Goal: Task Accomplishment & Management: Use online tool/utility

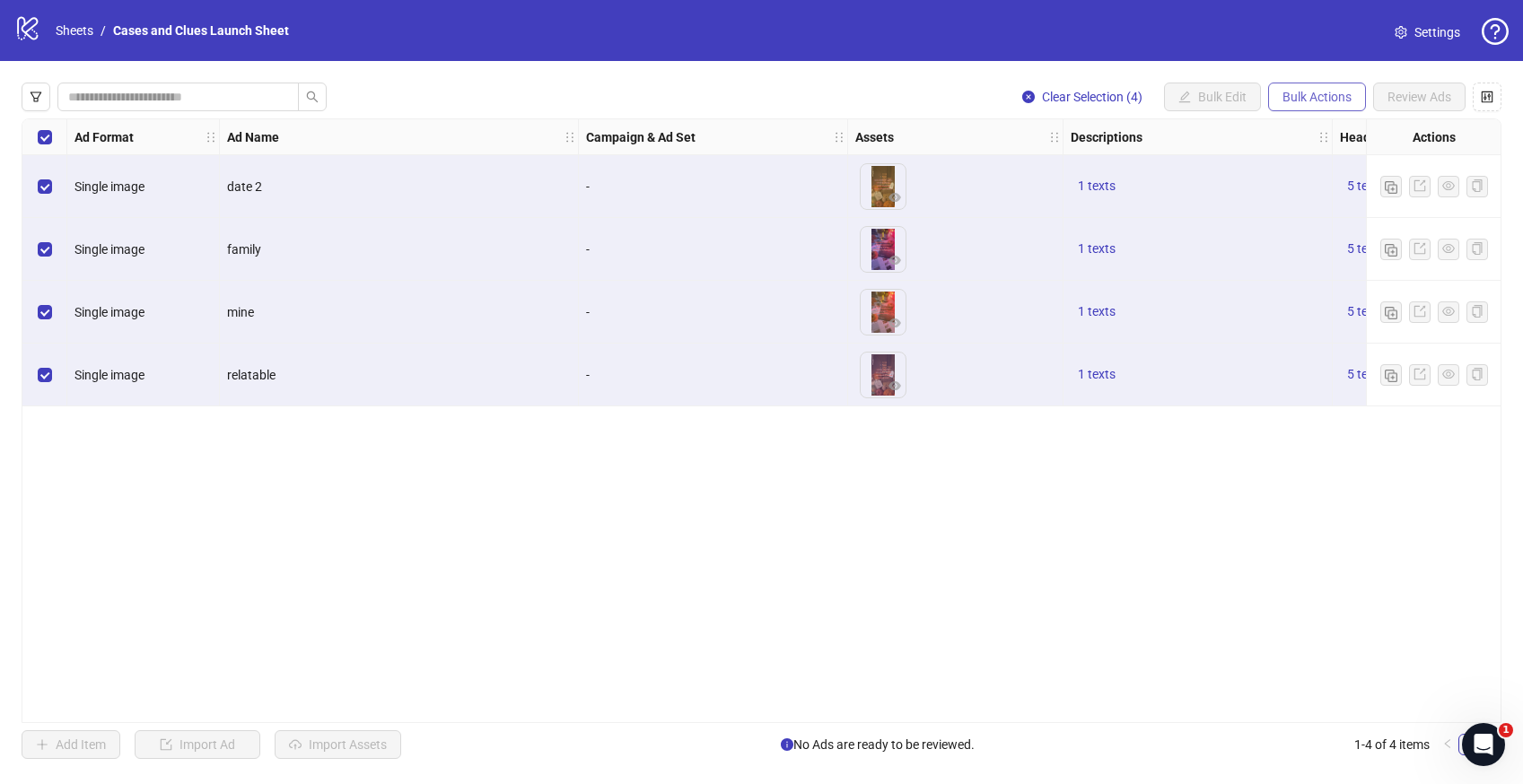
click at [1308, 92] on span "Bulk Actions" at bounding box center [1317, 96] width 69 height 14
click at [1296, 132] on span "Delete" at bounding box center [1341, 132] width 123 height 20
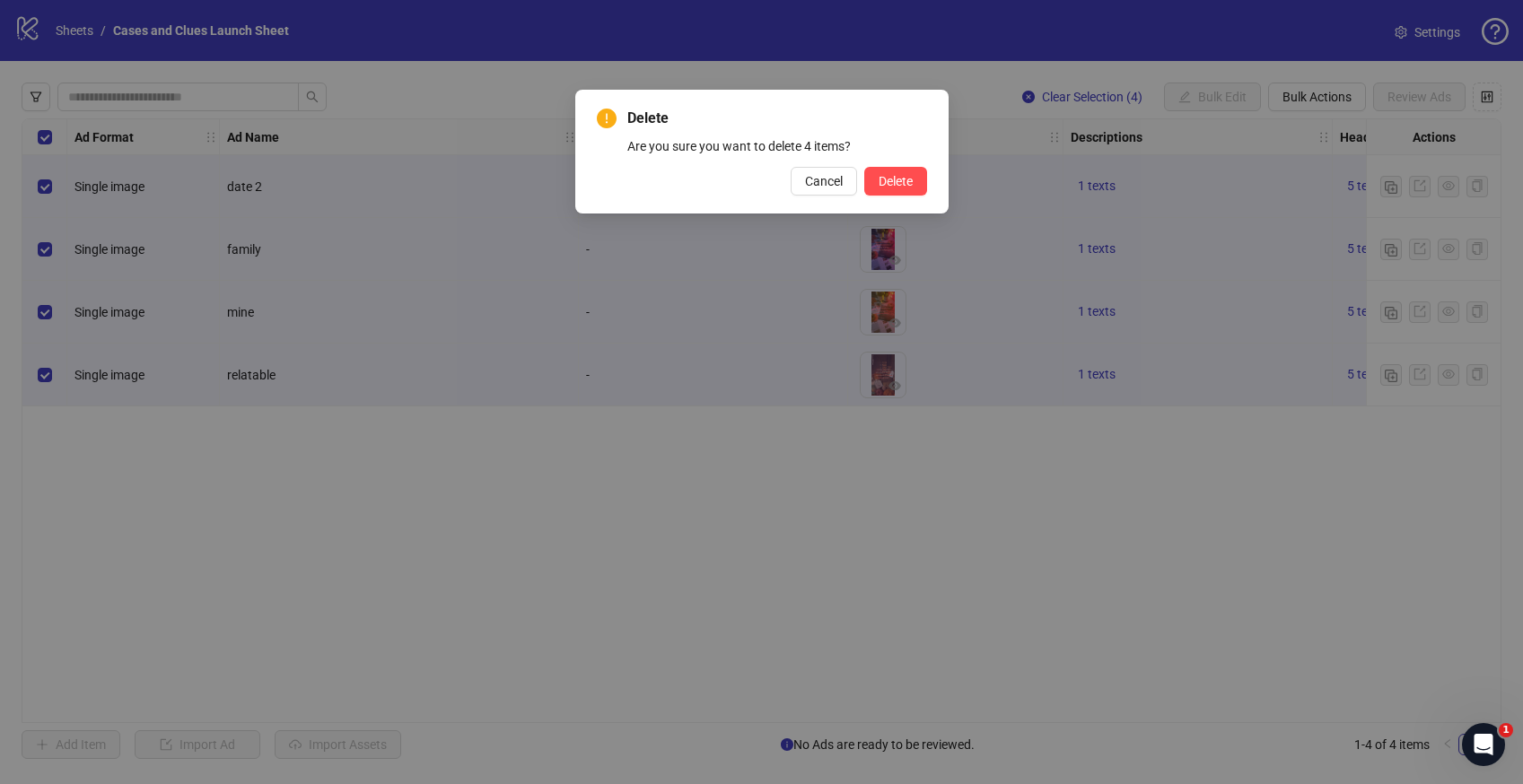
click at [885, 198] on div "Delete Are you sure you want to delete 4 items? Cancel Delete" at bounding box center [762, 152] width 373 height 123
click at [901, 180] on span "Delete" at bounding box center [896, 181] width 34 height 14
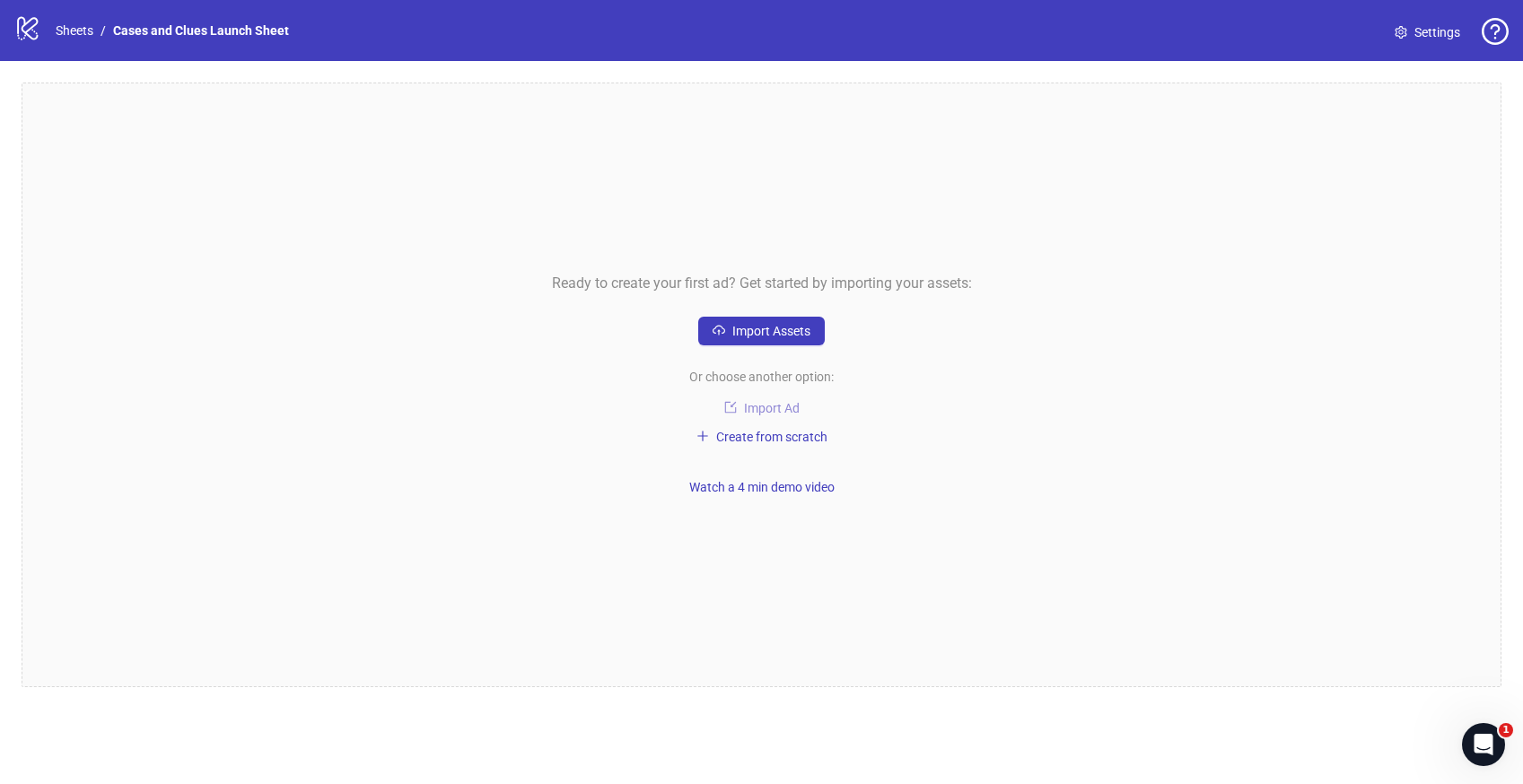
click at [731, 409] on icon "import" at bounding box center [730, 407] width 12 height 12
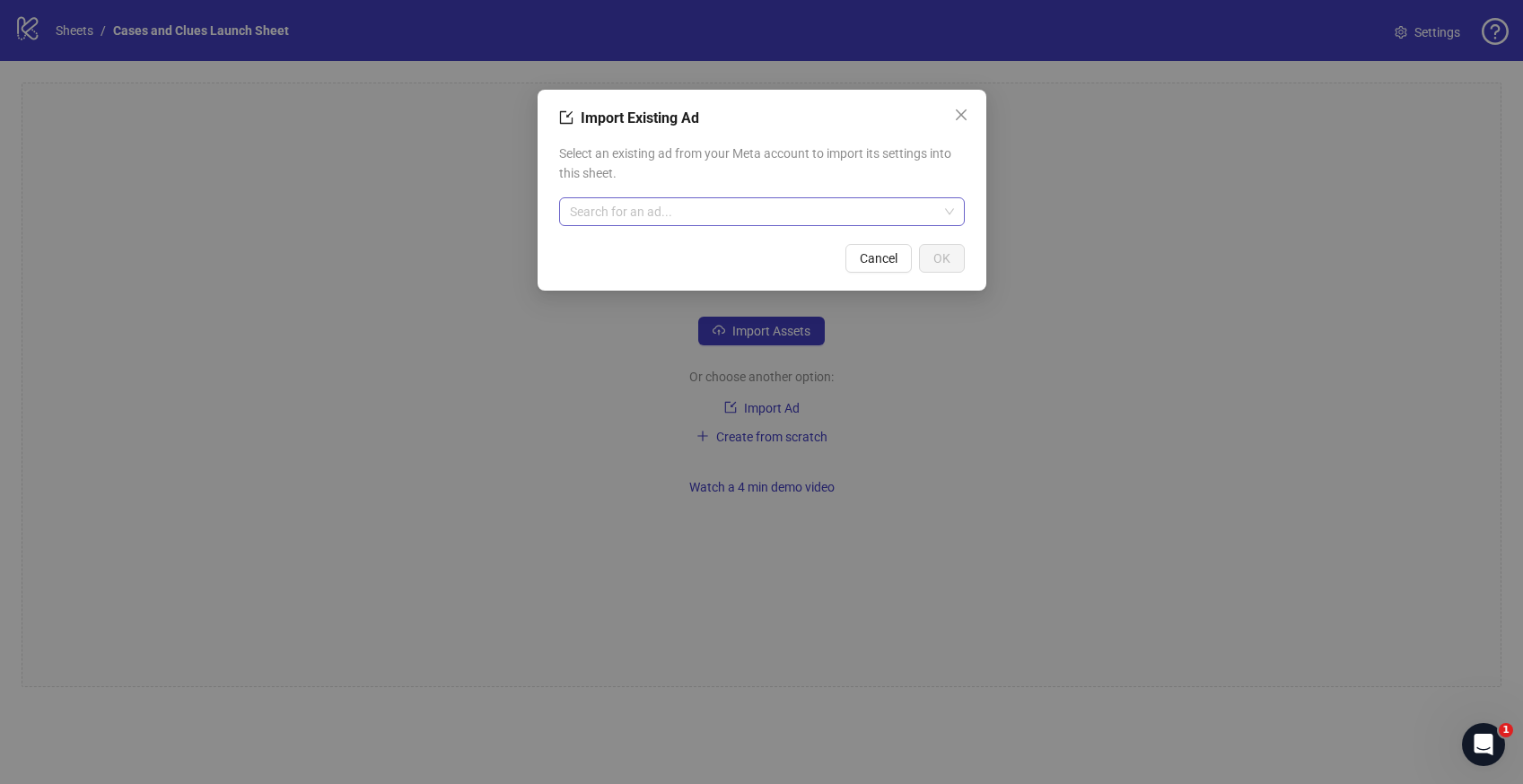
click at [788, 198] on input "search" at bounding box center [754, 211] width 368 height 27
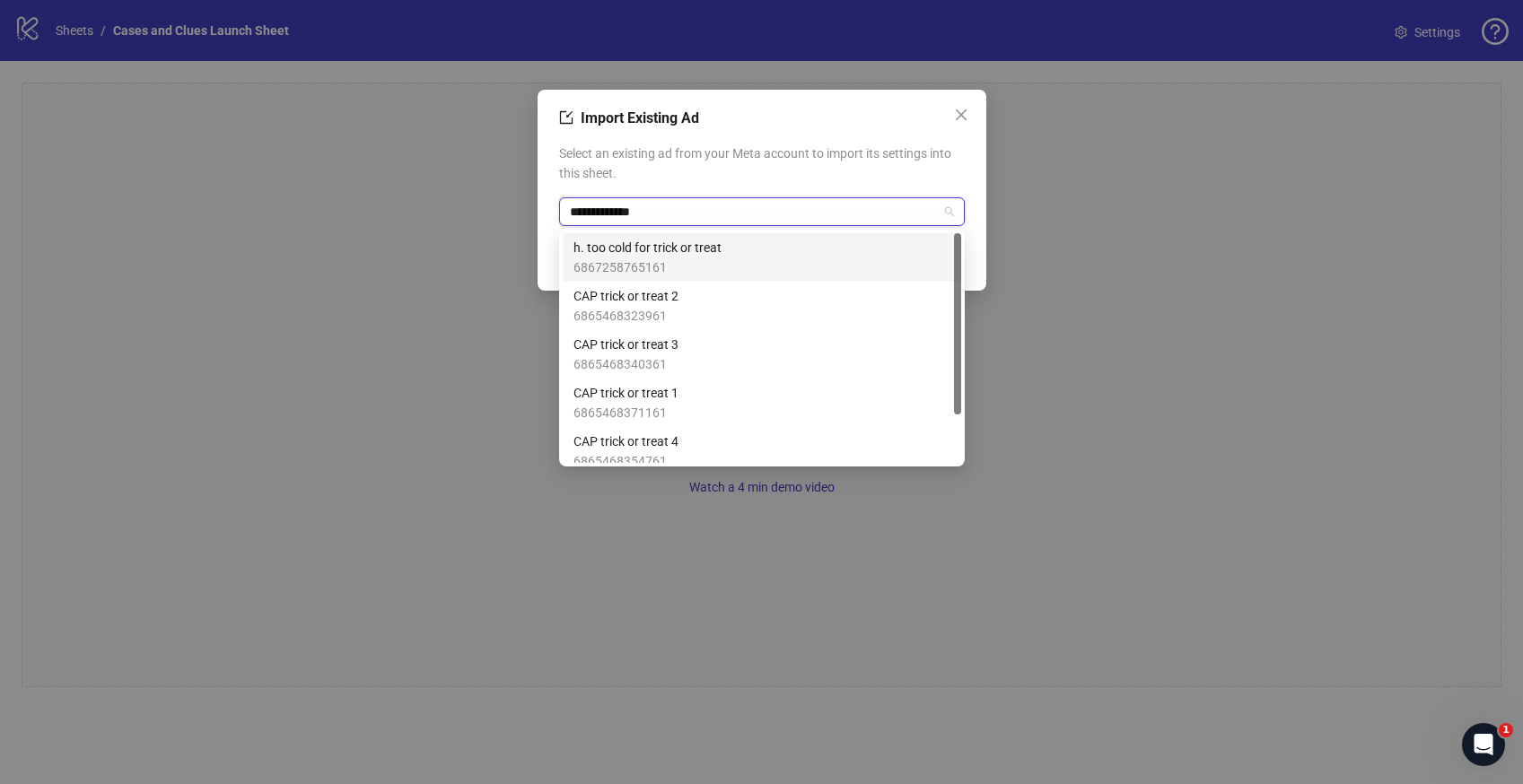
type input "**********"
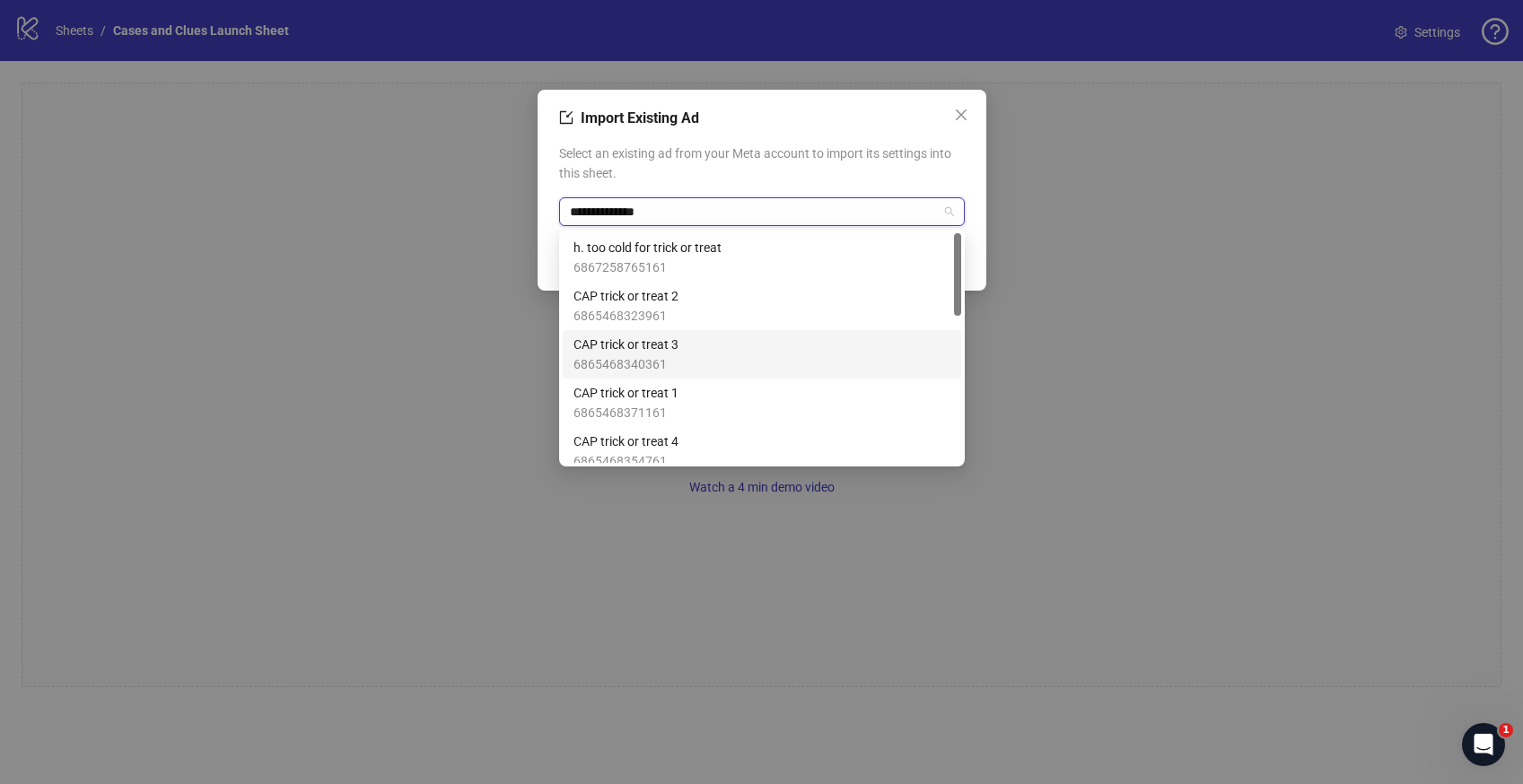
click at [673, 356] on span "6865468340361" at bounding box center [626, 364] width 105 height 20
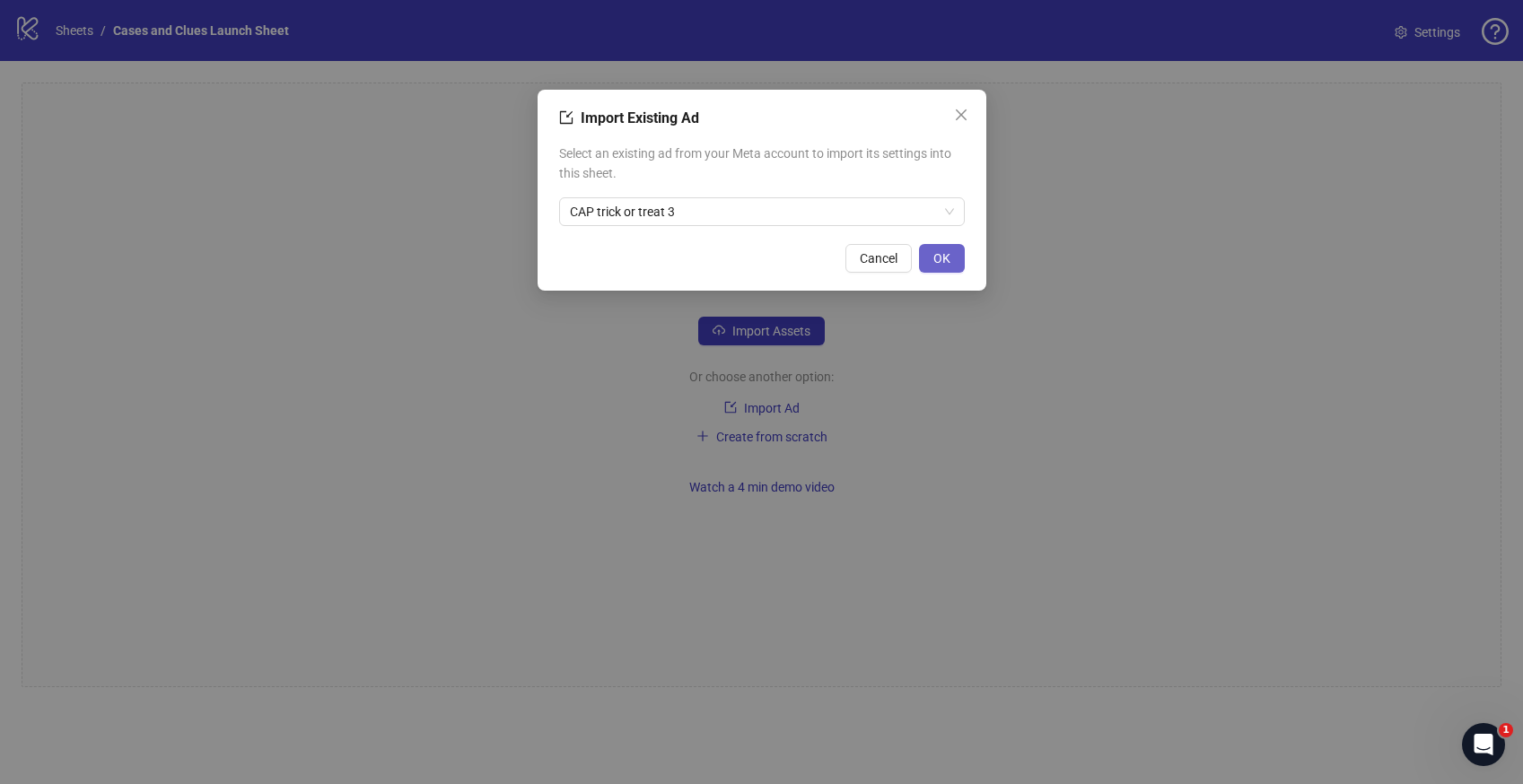
click at [930, 254] on button "OK" at bounding box center [942, 258] width 46 height 29
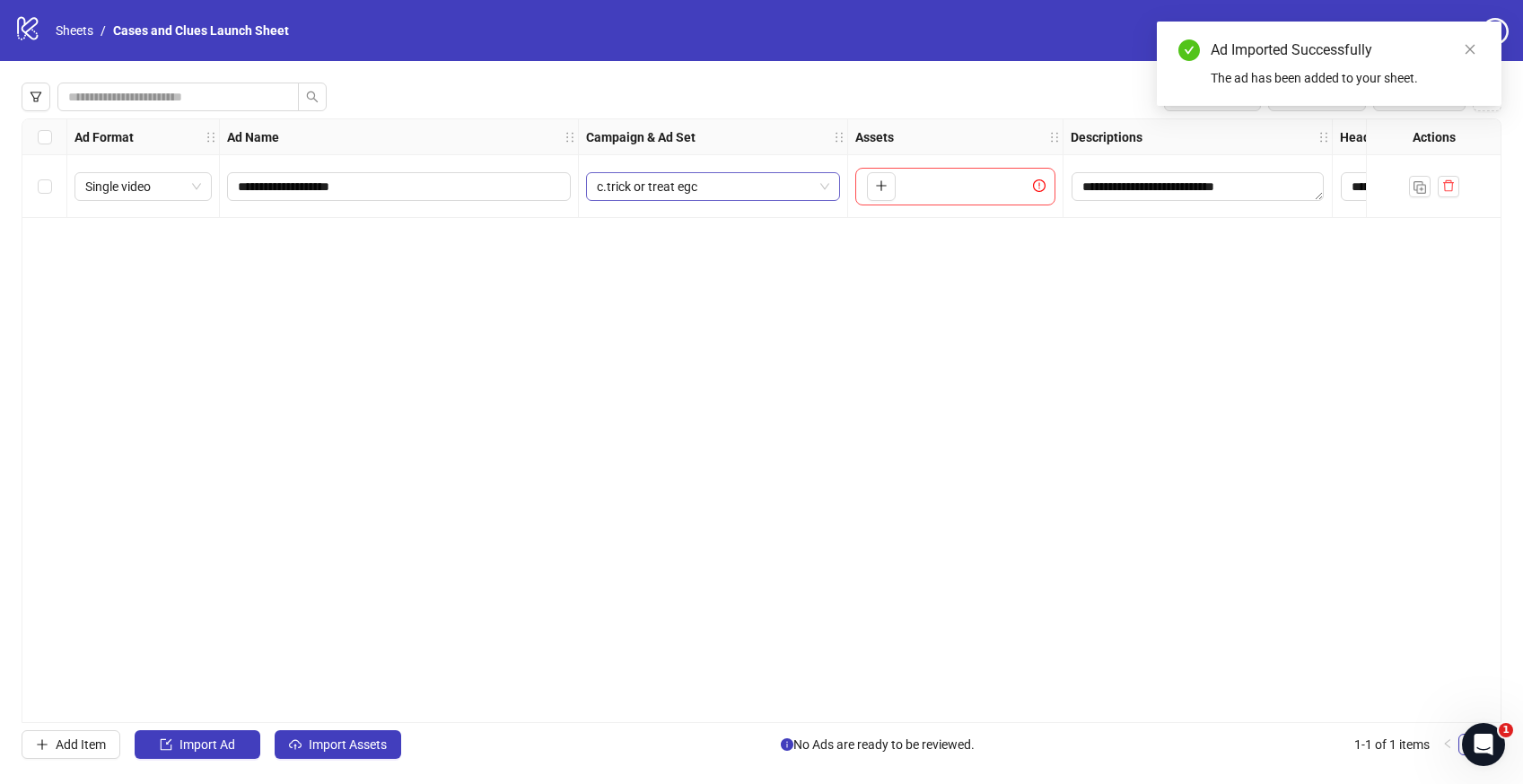
click at [827, 191] on span "c.trick or treat egc" at bounding box center [713, 186] width 232 height 27
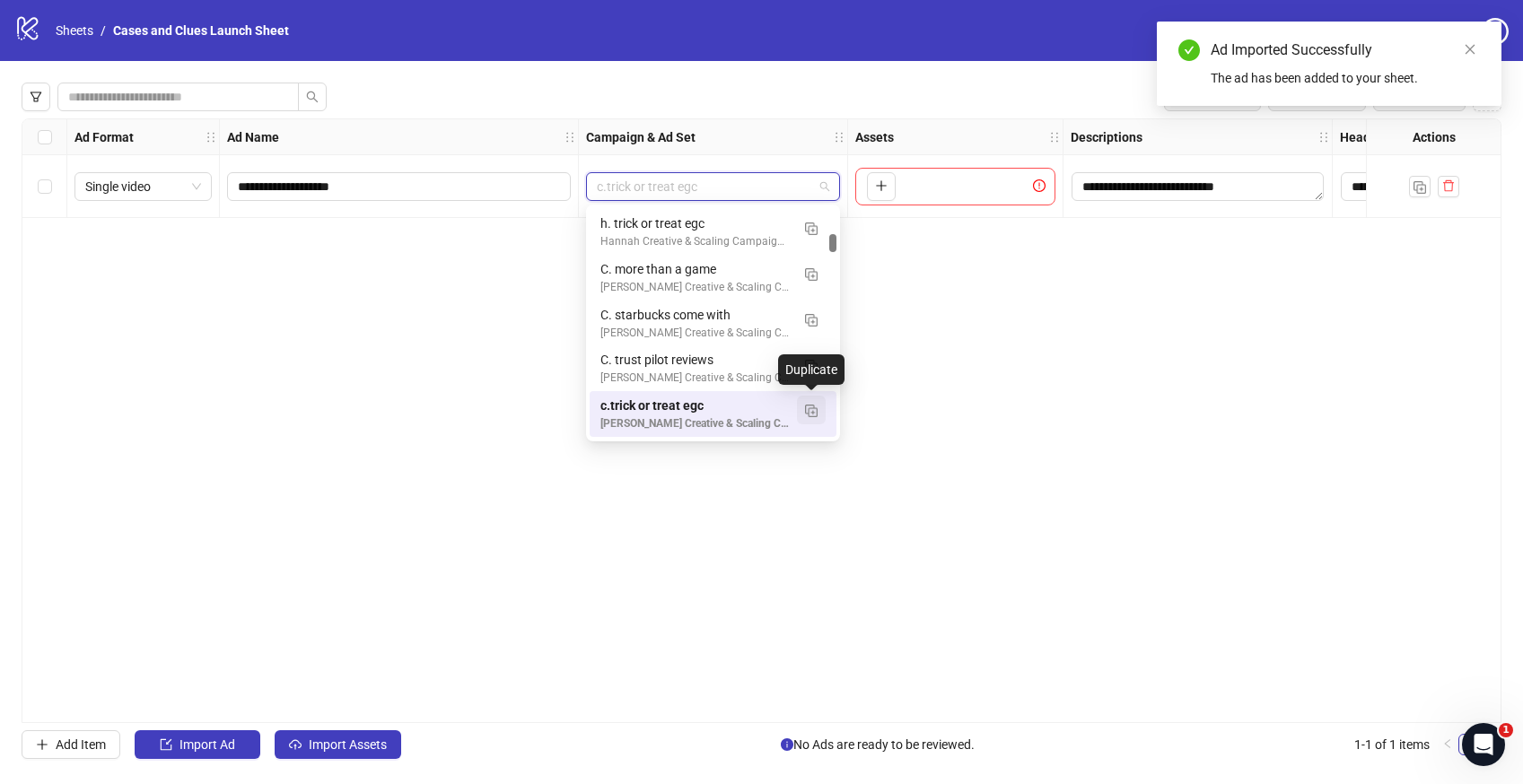
click at [813, 414] on img "button" at bounding box center [811, 410] width 12 height 12
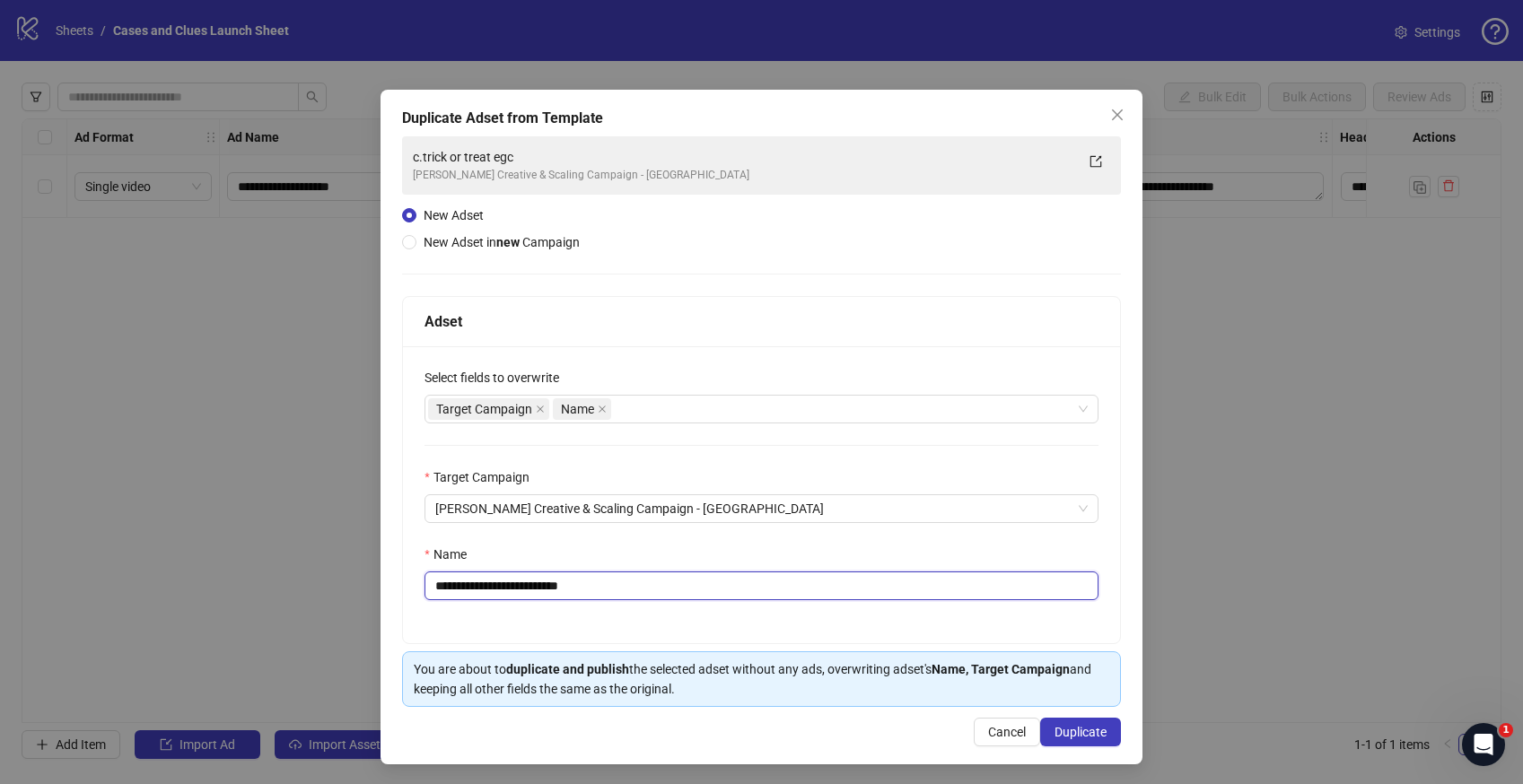
drag, startPoint x: 586, startPoint y: 581, endPoint x: 447, endPoint y: 591, distance: 139.4
click at [447, 591] on input "**********" at bounding box center [762, 586] width 674 height 29
click at [442, 585] on input "**********" at bounding box center [762, 586] width 674 height 29
type input "**********"
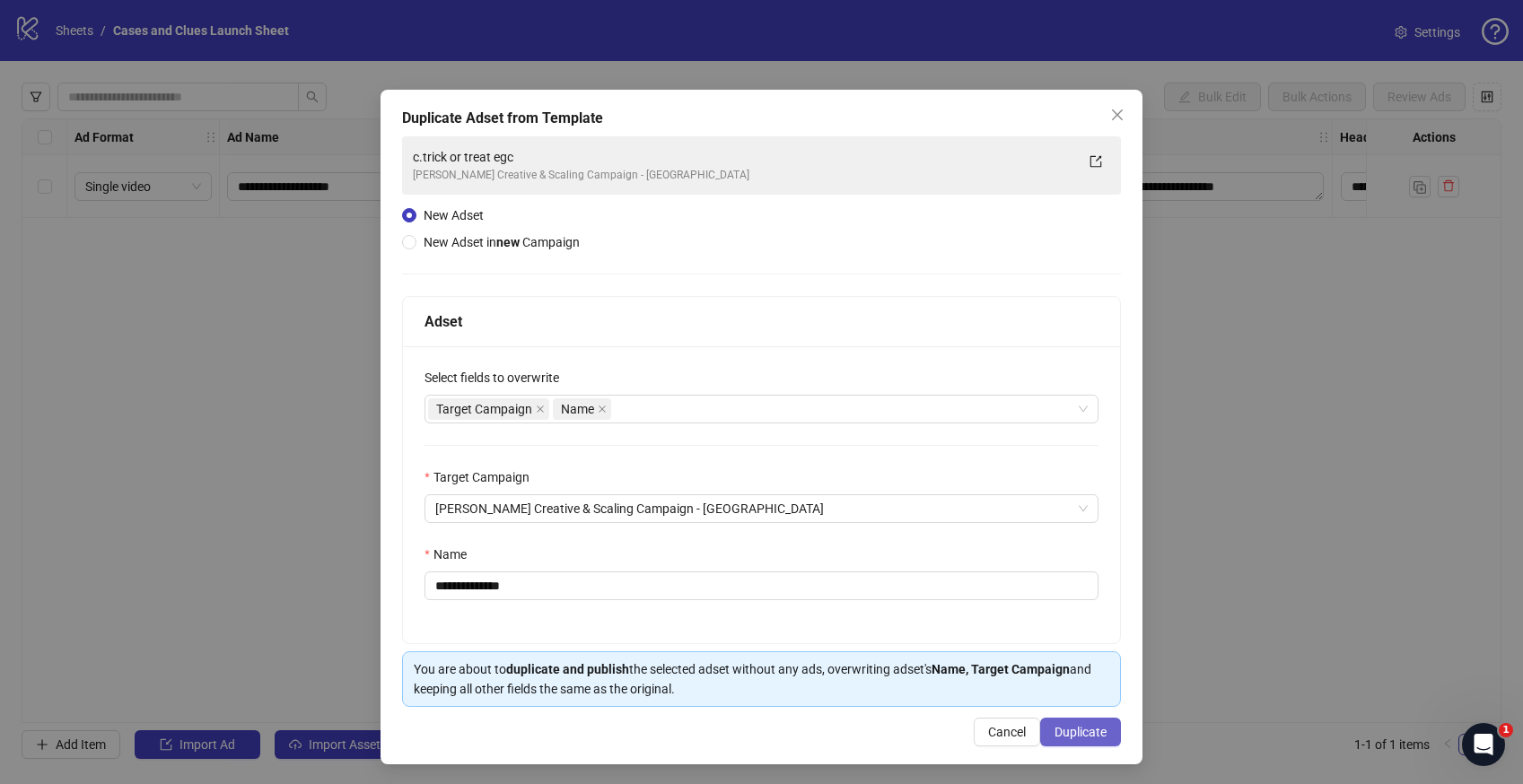
click at [1062, 724] on button "Duplicate" at bounding box center [1080, 732] width 81 height 29
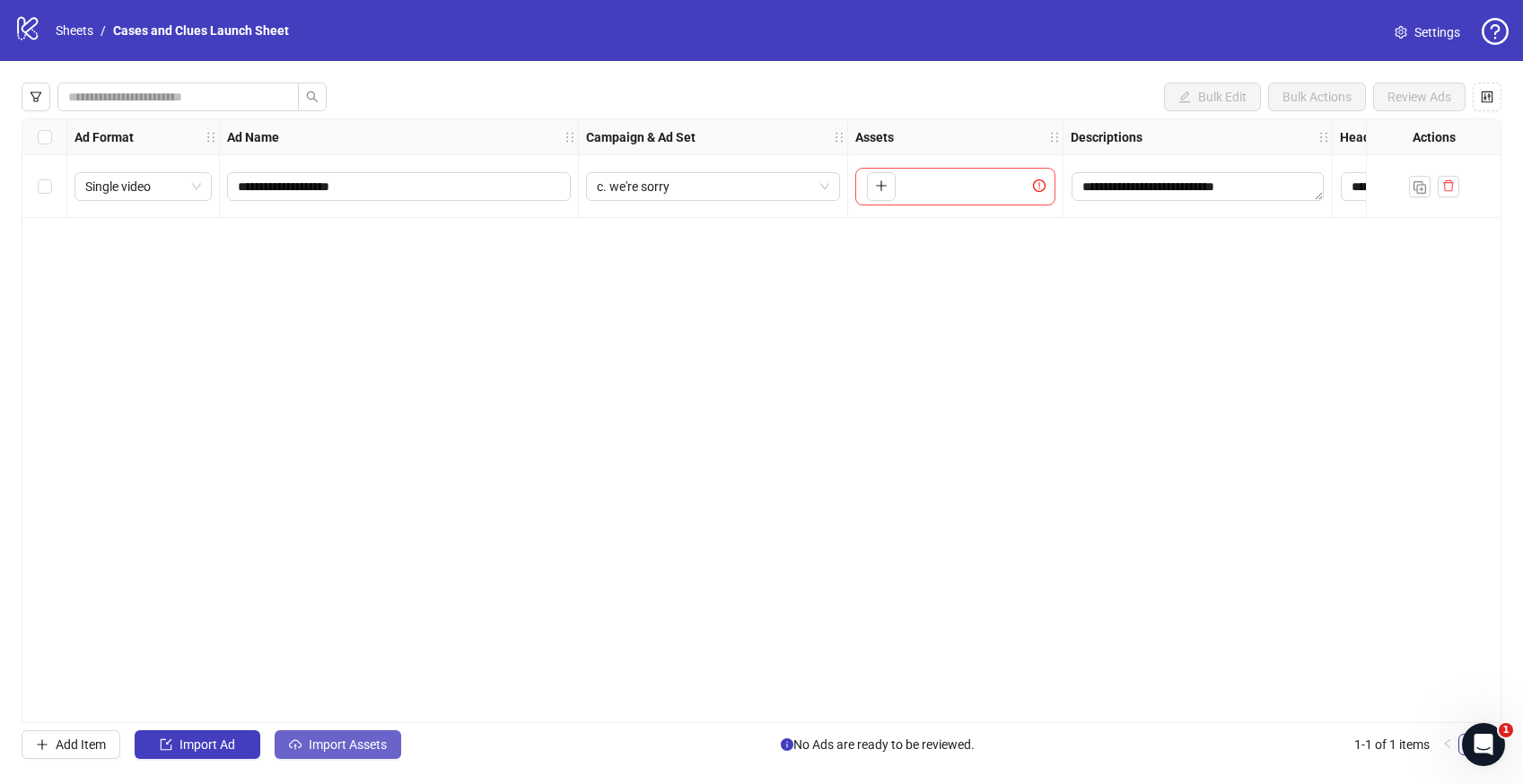
click at [340, 742] on span "Import Assets" at bounding box center [347, 744] width 78 height 14
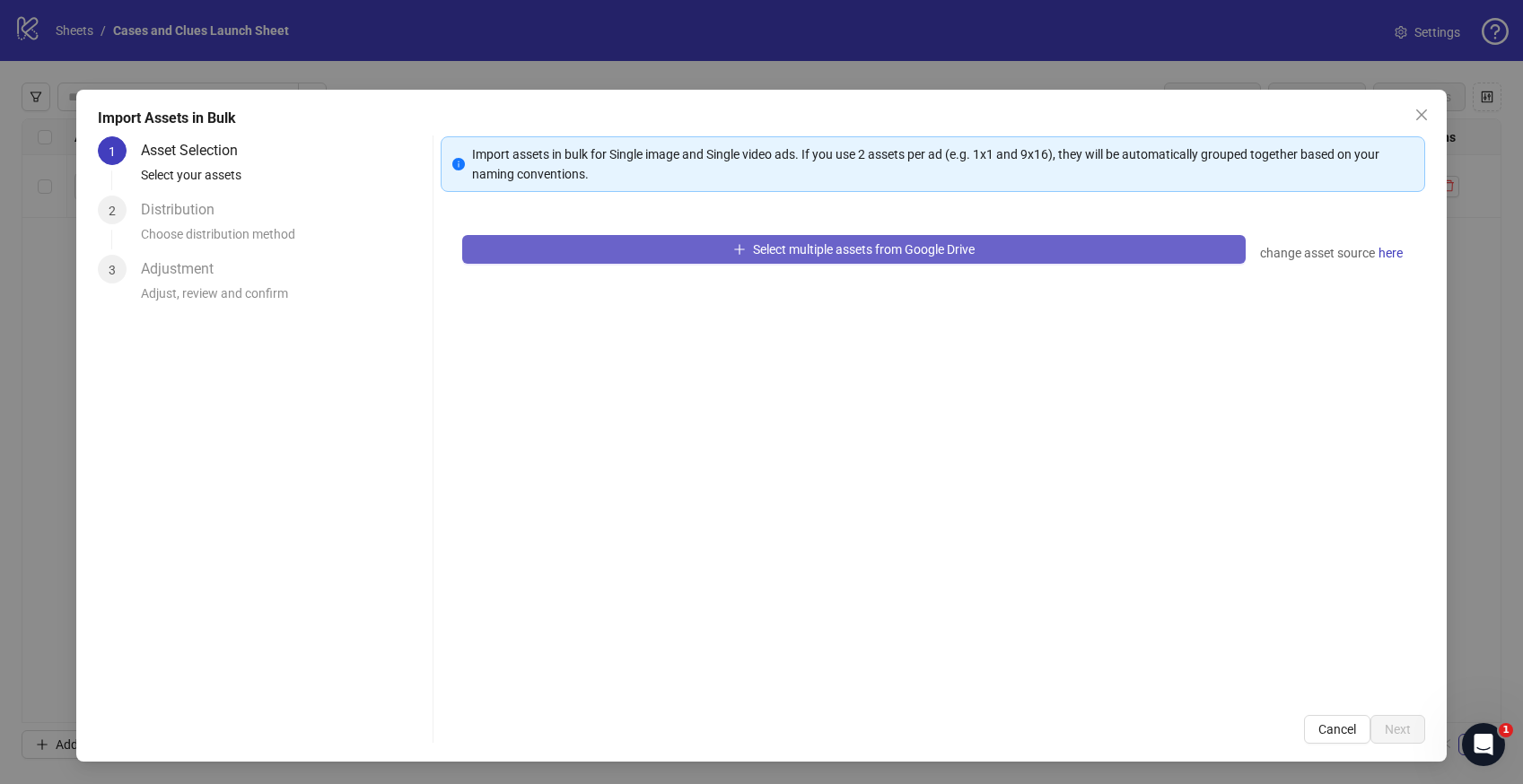
click at [701, 239] on button "Select multiple assets from Google Drive" at bounding box center [854, 249] width 783 height 29
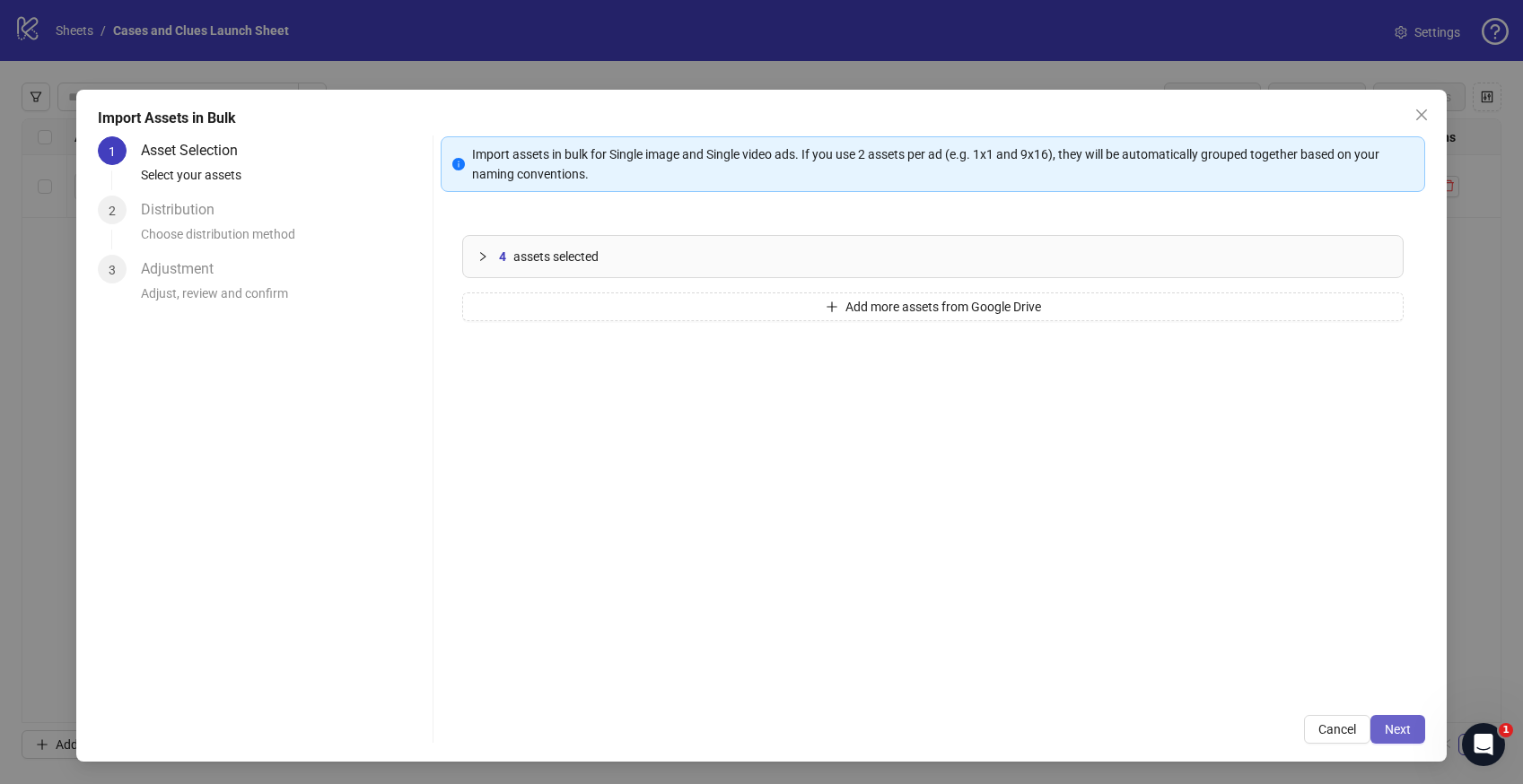
click at [1400, 732] on span "Next" at bounding box center [1399, 729] width 26 height 14
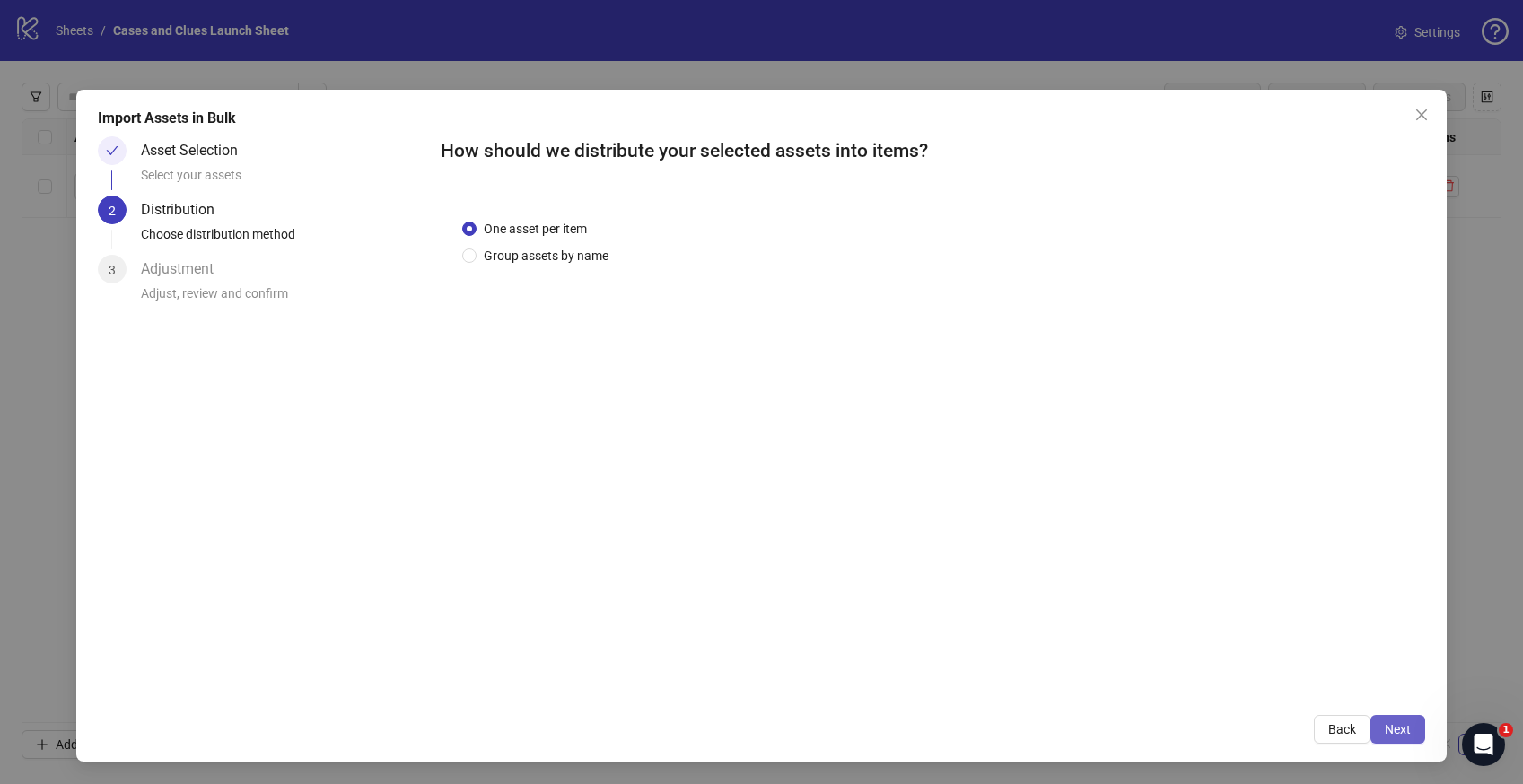
click at [1406, 733] on span "Next" at bounding box center [1399, 729] width 26 height 14
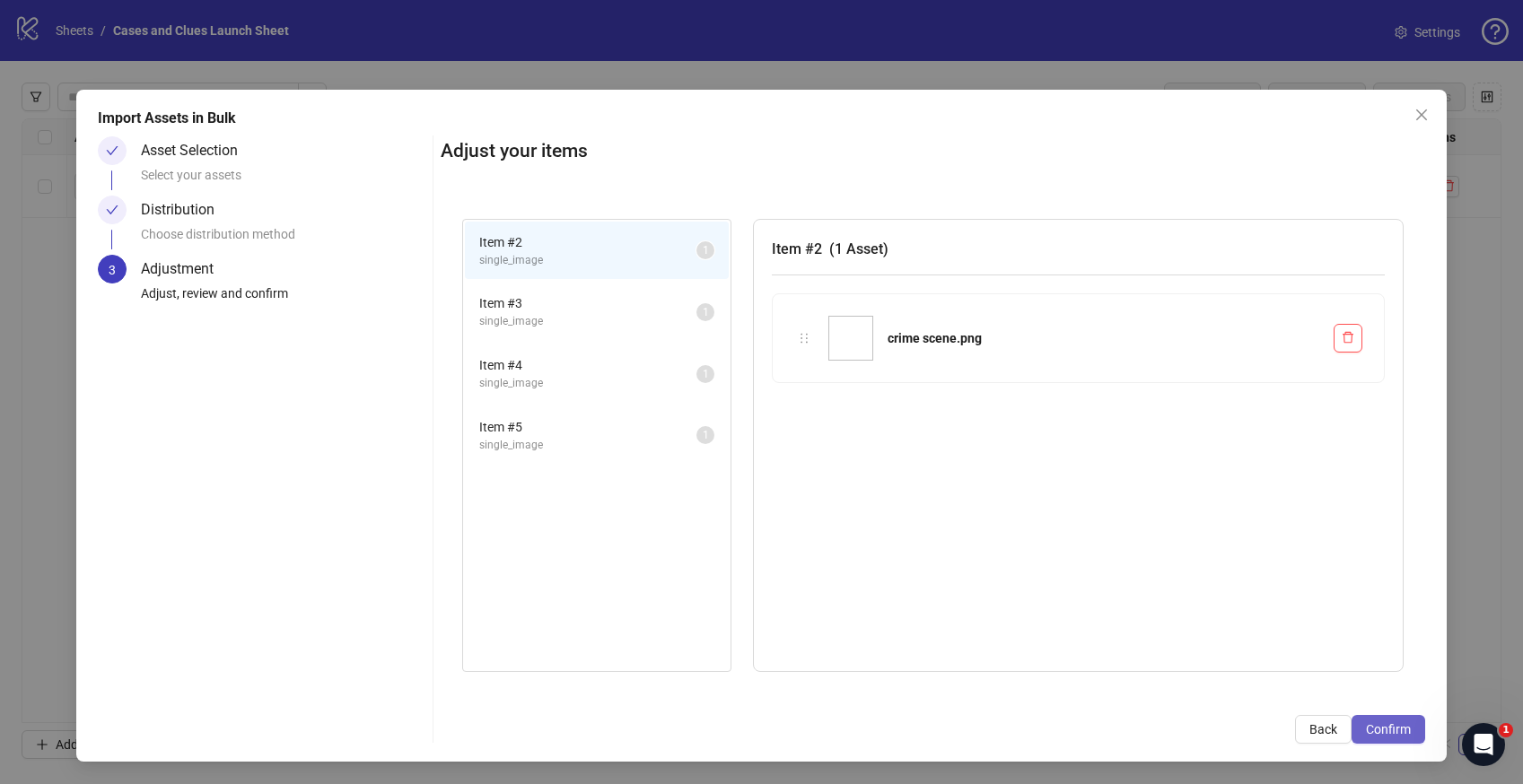
click at [1405, 727] on span "Confirm" at bounding box center [1388, 729] width 45 height 14
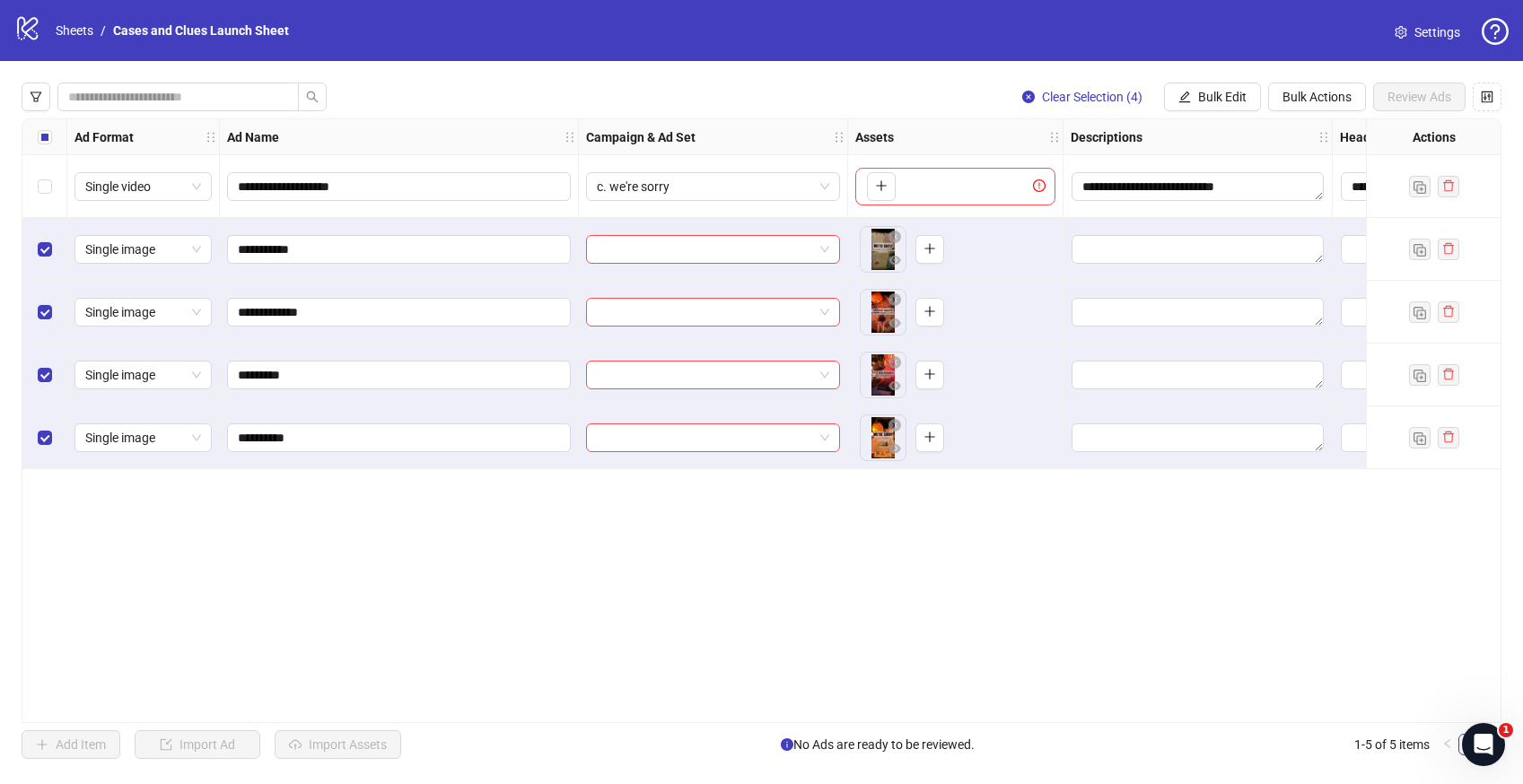
click at [36, 185] on div "Select row 1" at bounding box center [45, 186] width 45 height 63
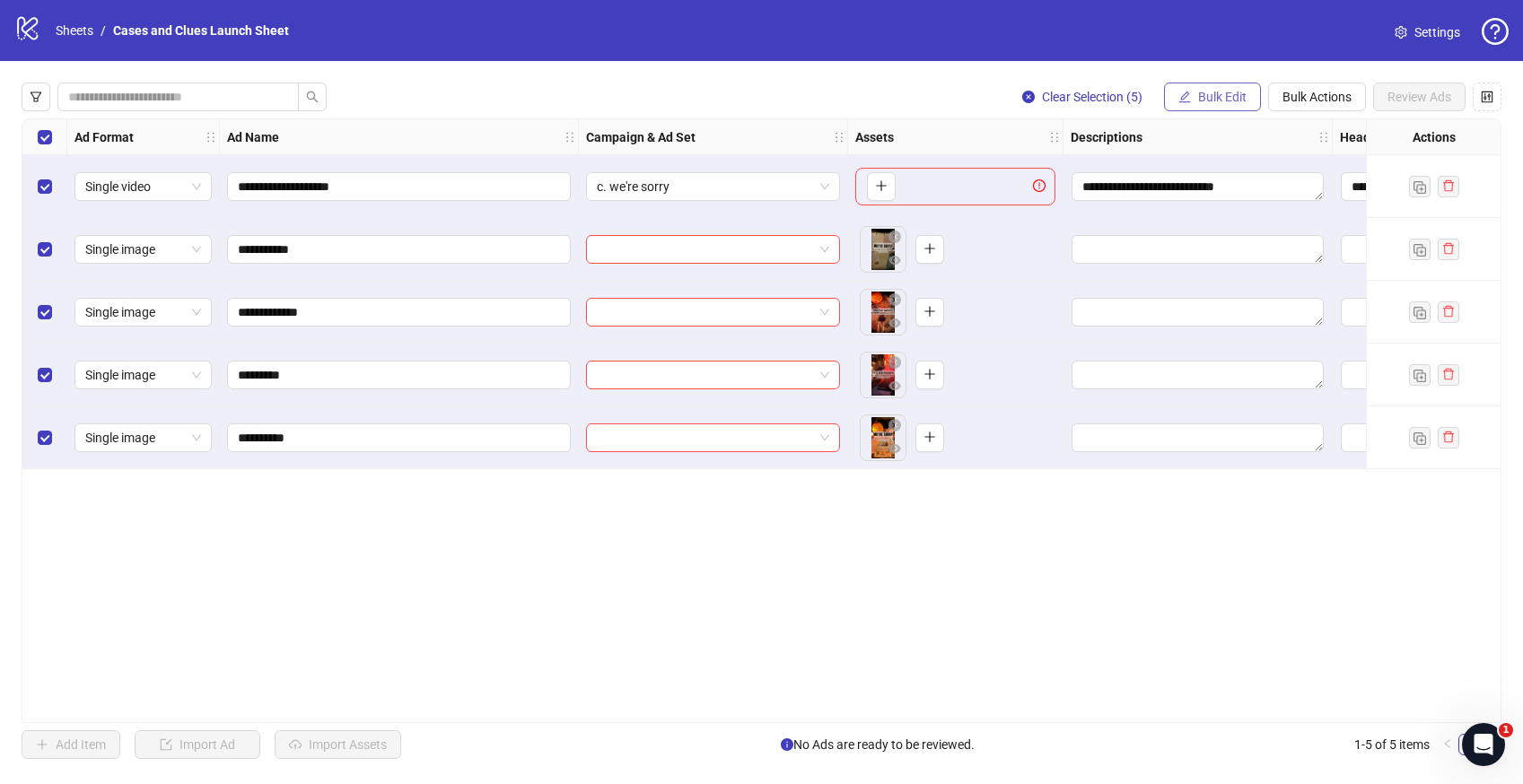
click at [1184, 97] on icon "edit" at bounding box center [1185, 96] width 11 height 11
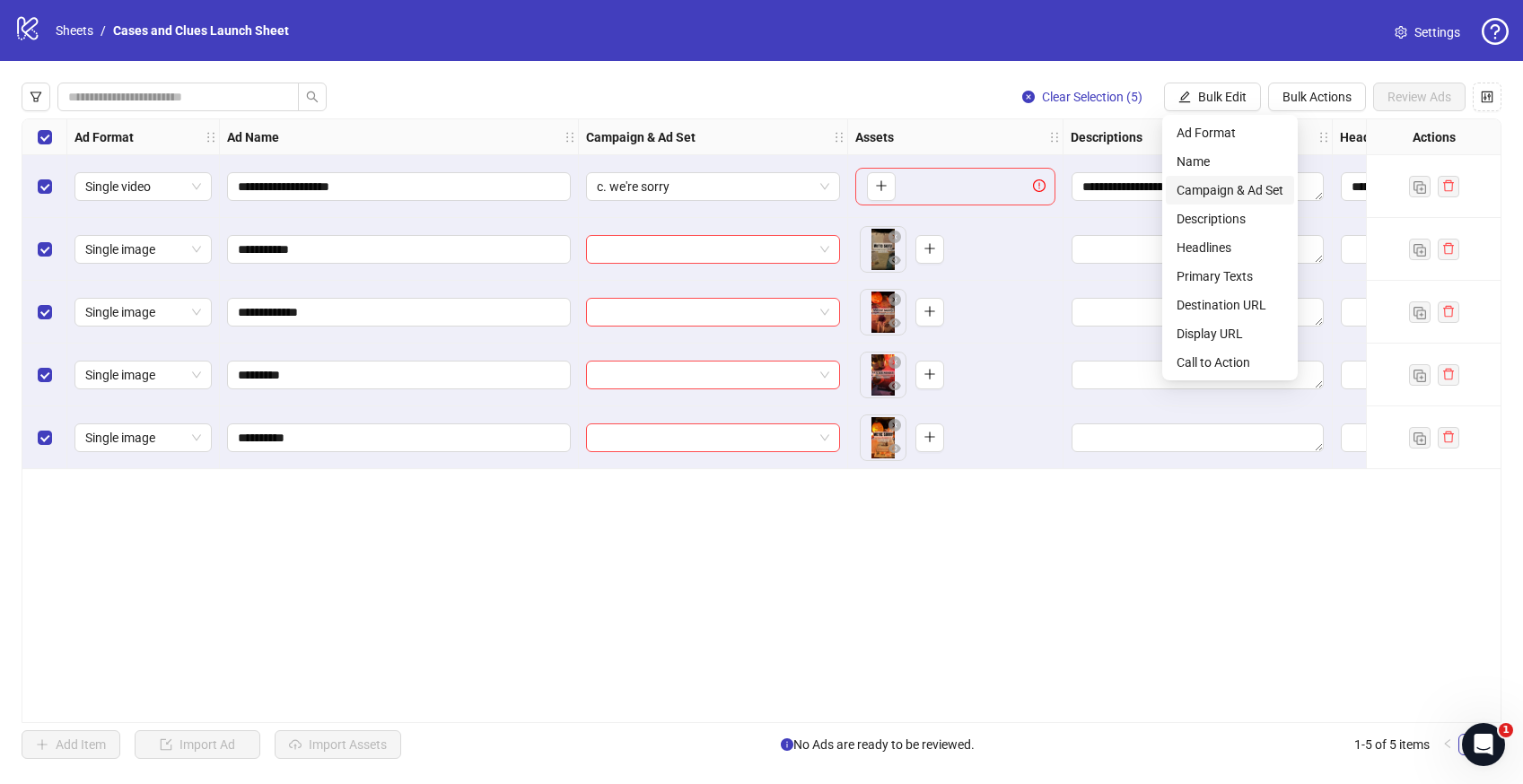
click at [1206, 185] on span "Campaign & Ad Set" at bounding box center [1230, 190] width 107 height 20
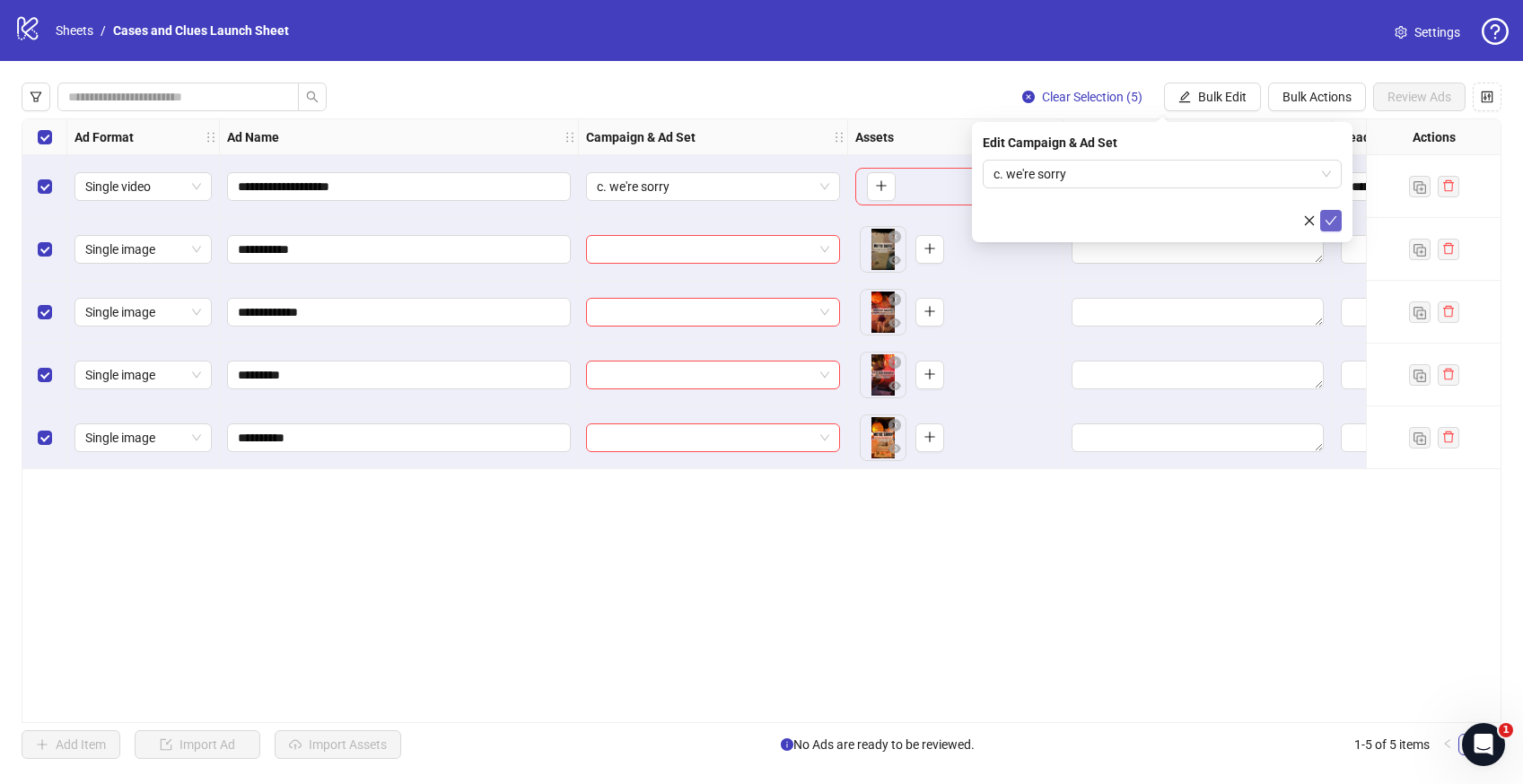
click at [1339, 220] on button "submit" at bounding box center [1330, 220] width 22 height 22
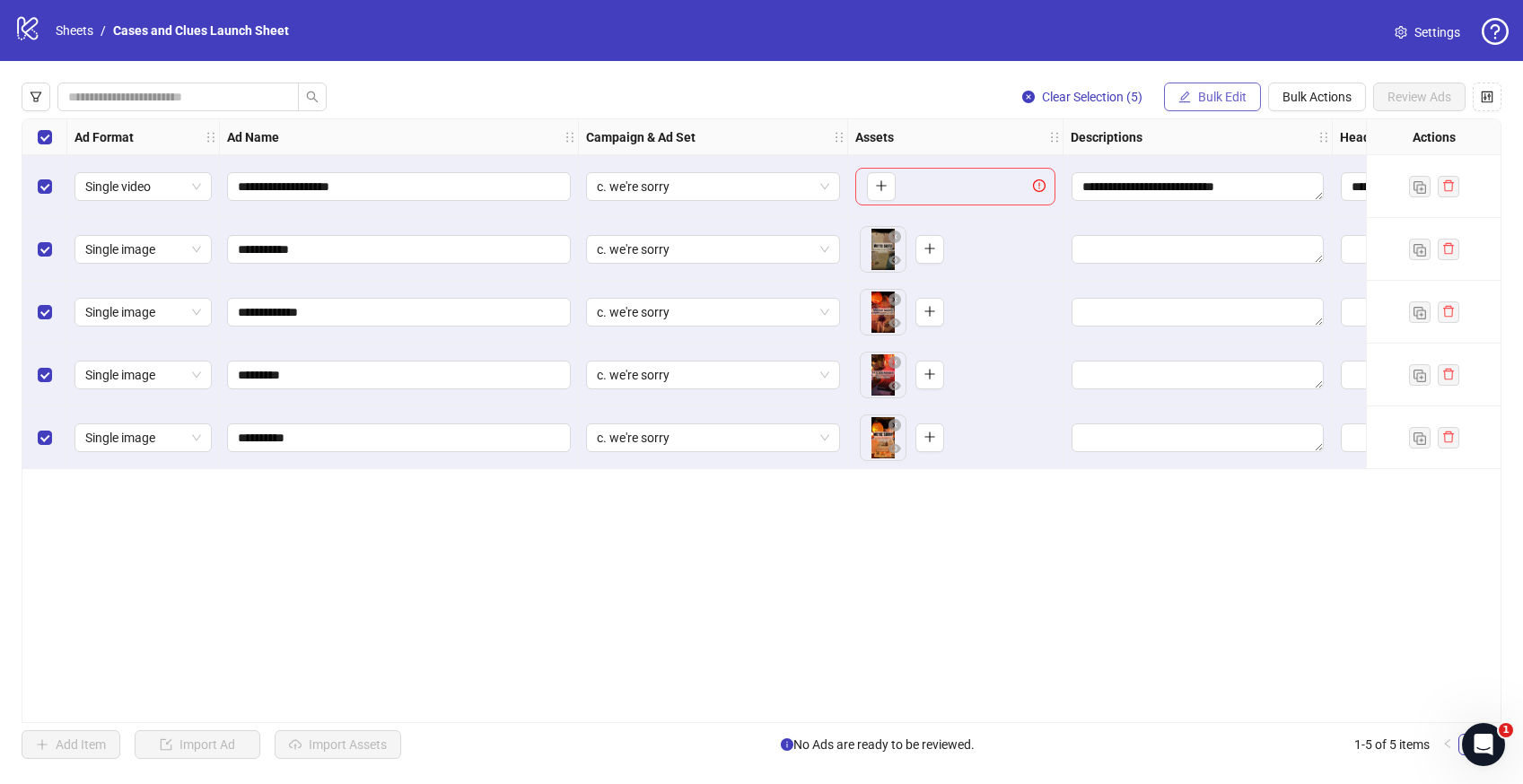
click at [1231, 95] on span "Bulk Edit" at bounding box center [1223, 96] width 49 height 14
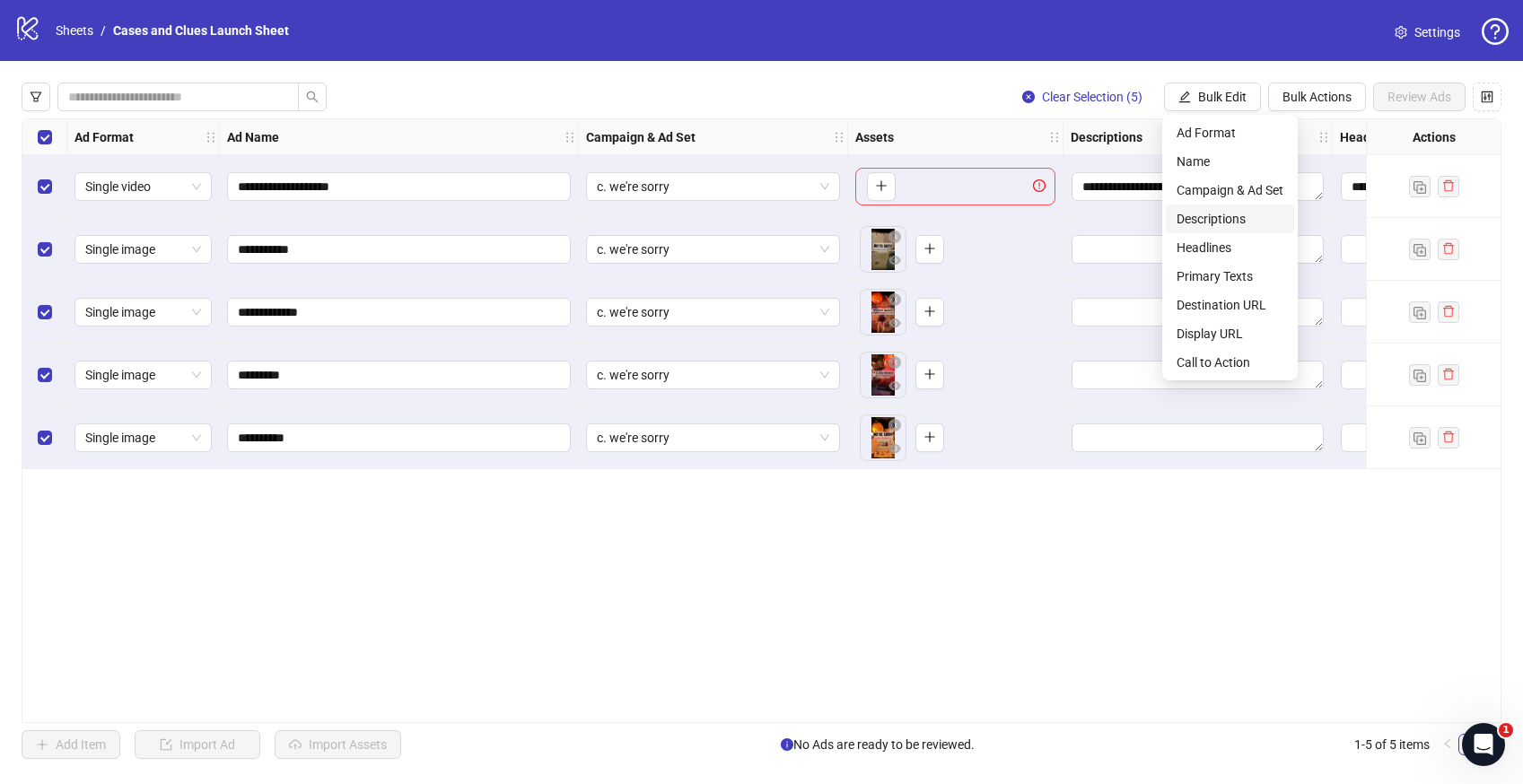
click at [1205, 218] on span "Descriptions" at bounding box center [1230, 218] width 107 height 20
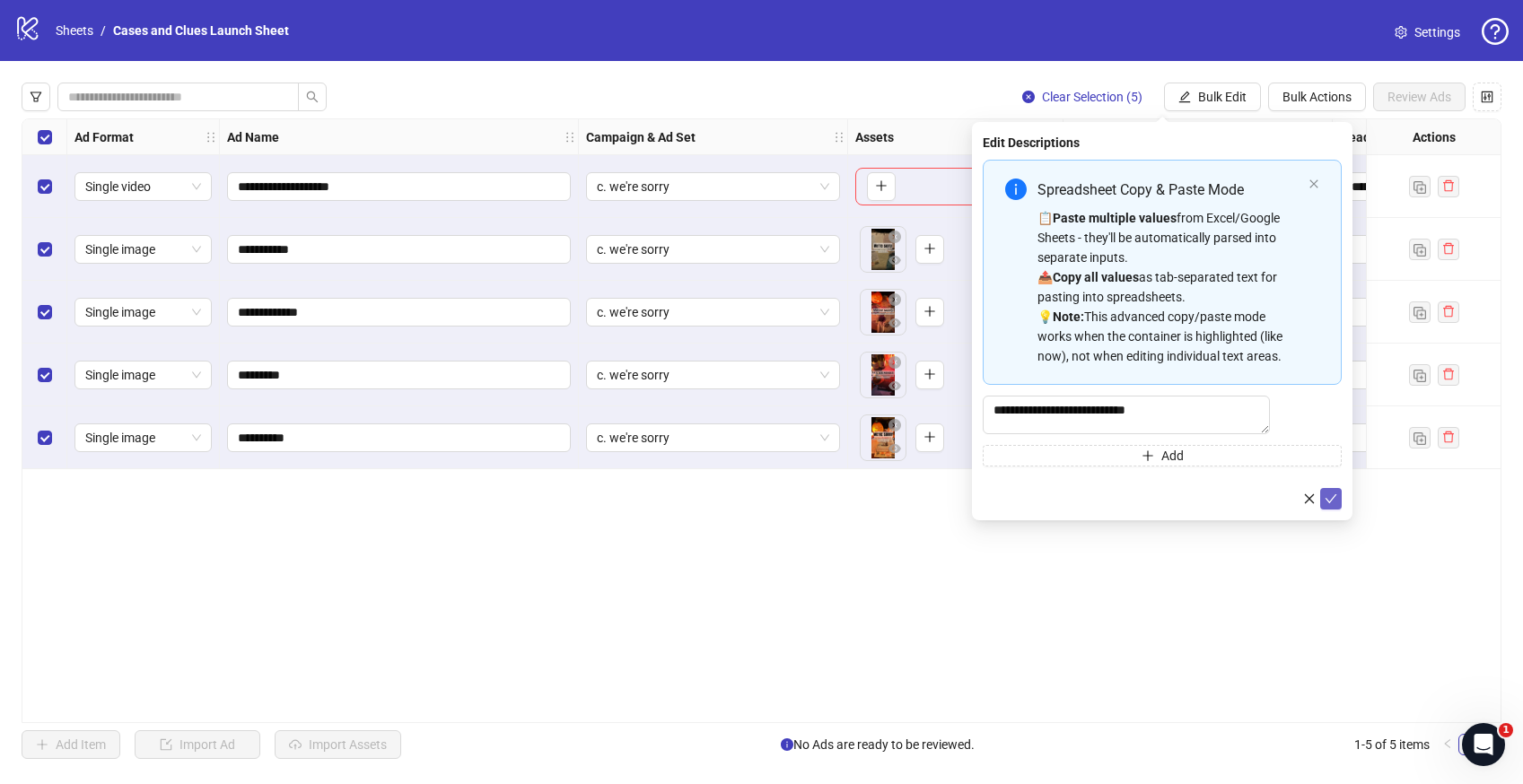
click at [1328, 505] on icon "check" at bounding box center [1330, 498] width 12 height 12
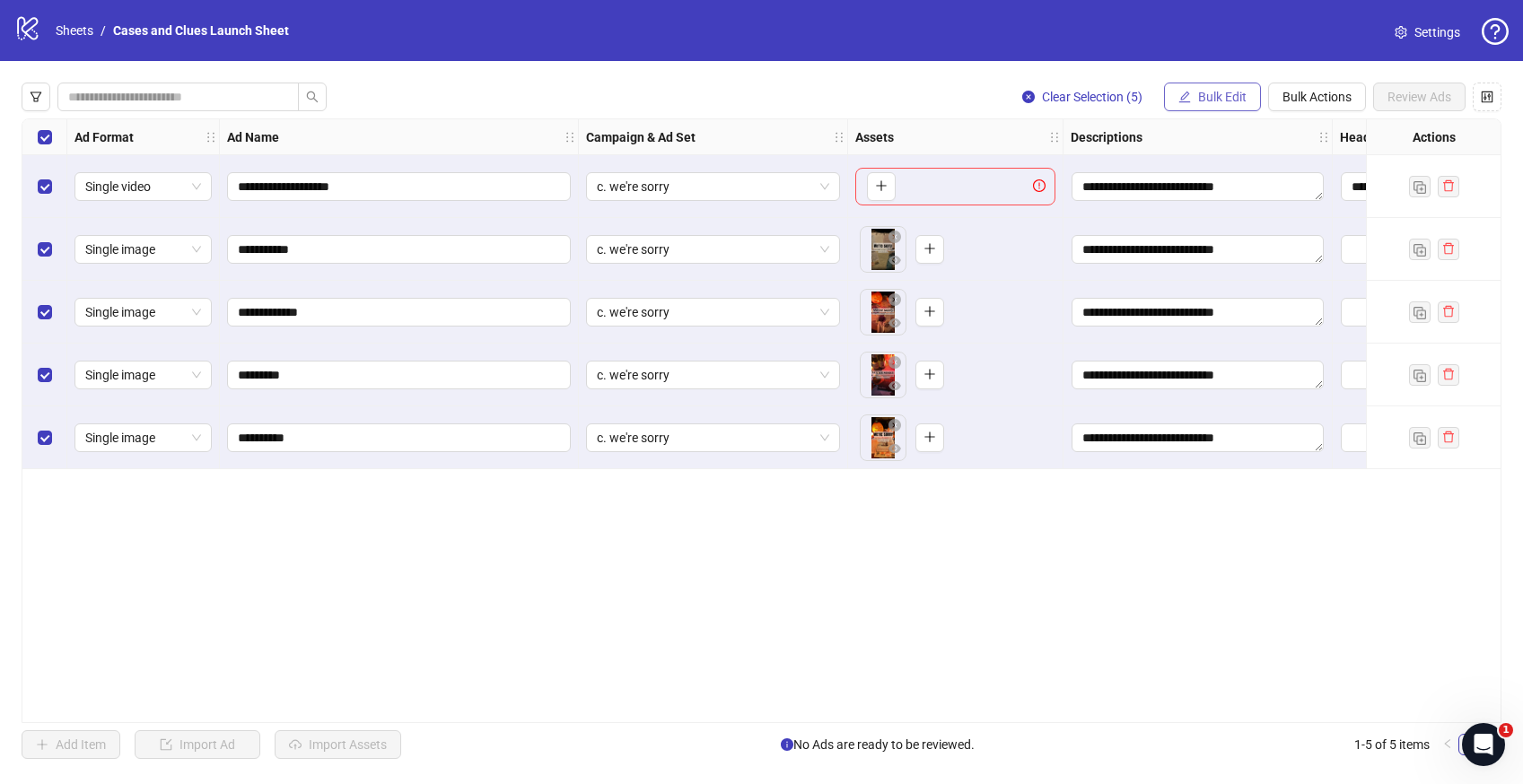
click at [1218, 98] on span "Bulk Edit" at bounding box center [1223, 96] width 49 height 14
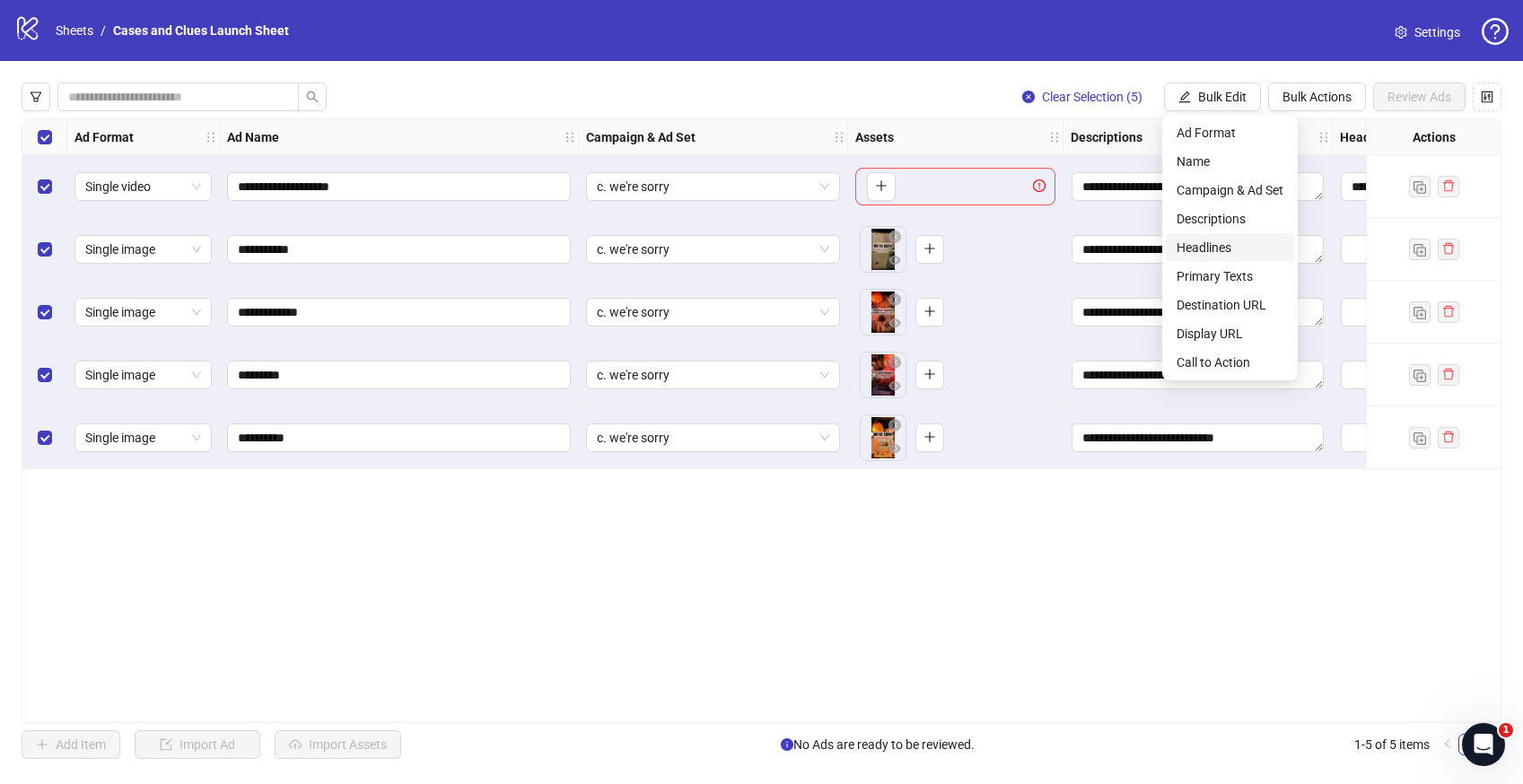
click at [1209, 242] on span "Headlines" at bounding box center [1230, 247] width 107 height 20
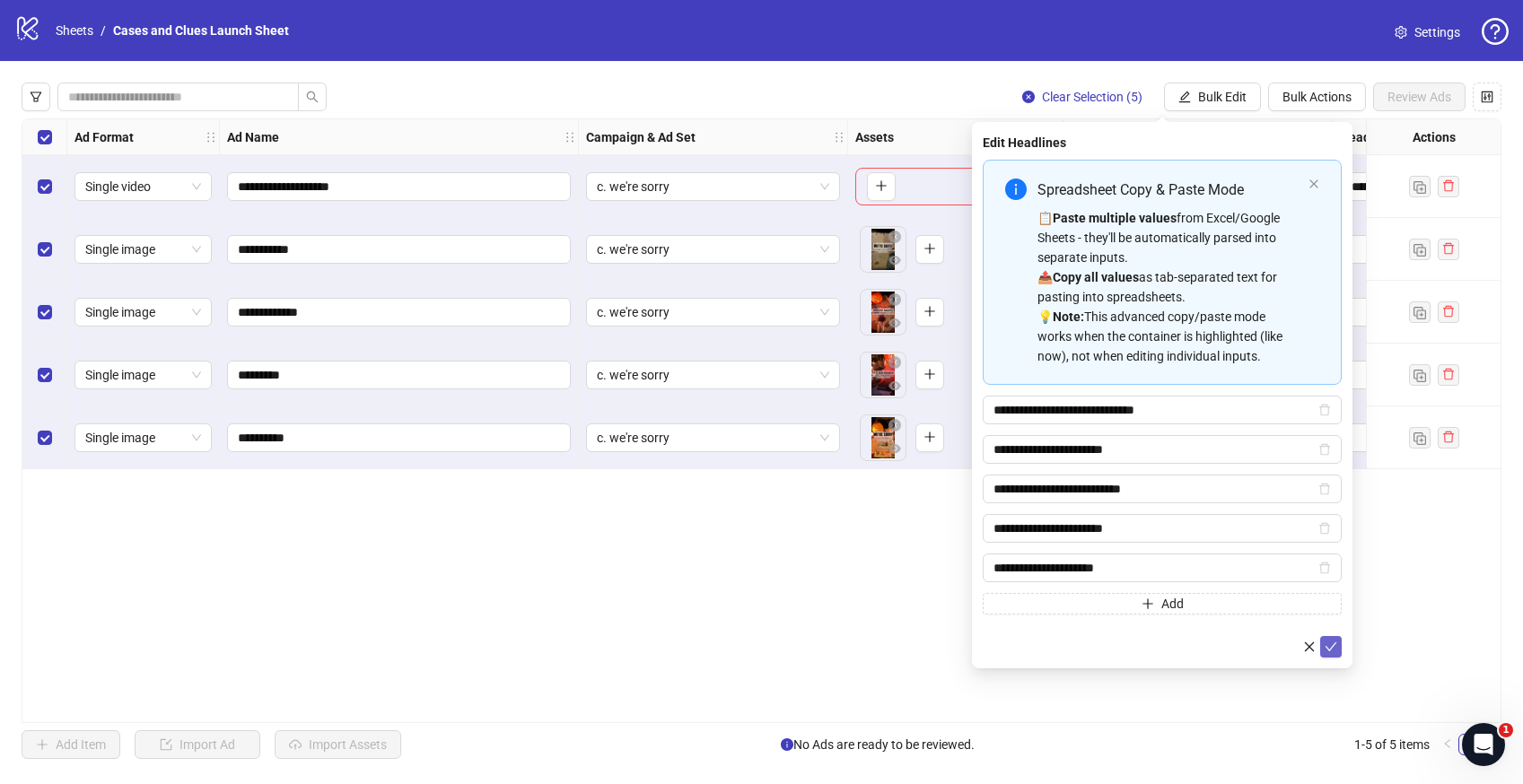
click at [1335, 645] on icon "check" at bounding box center [1330, 646] width 12 height 12
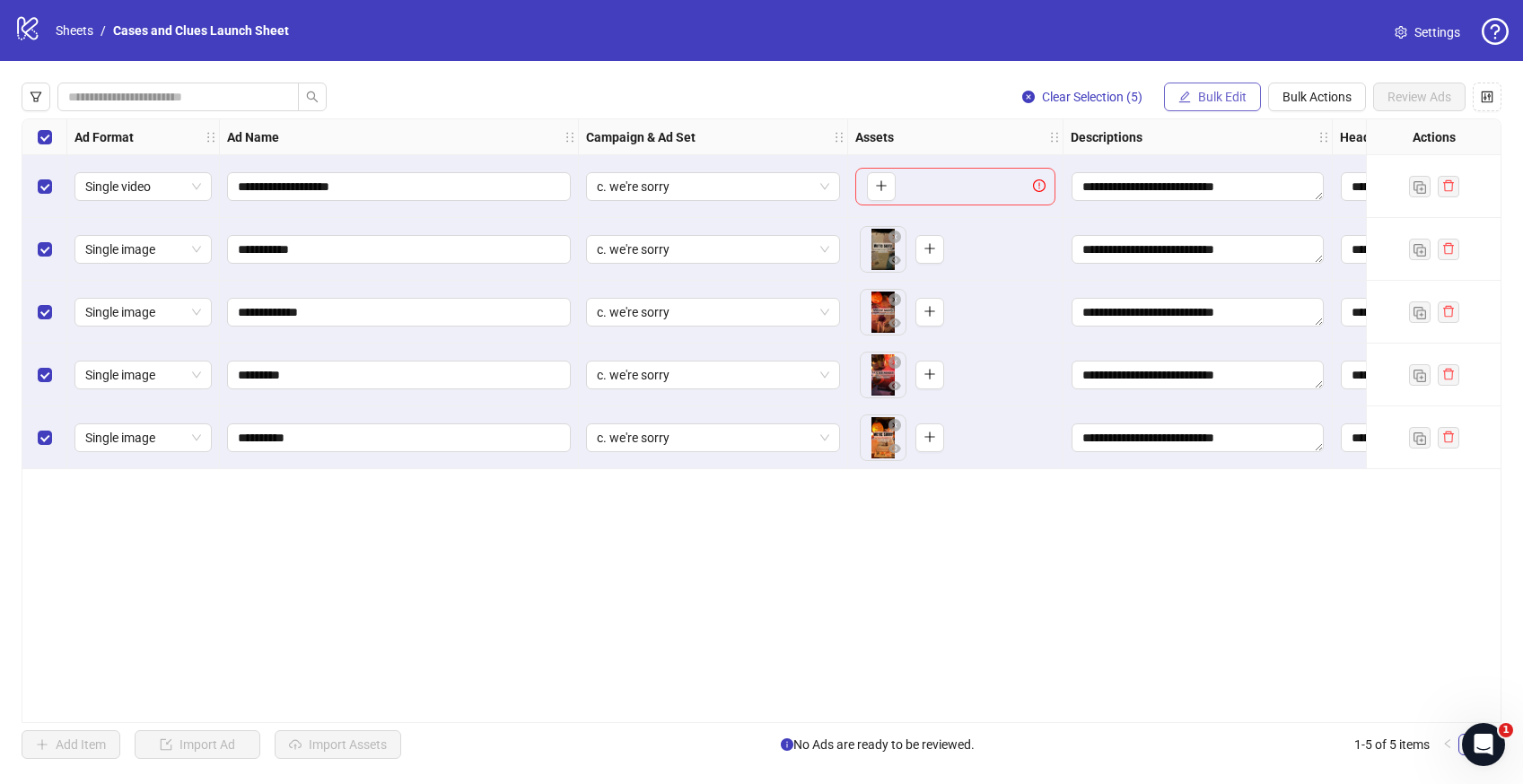
click at [1202, 94] on span "Bulk Edit" at bounding box center [1223, 96] width 49 height 14
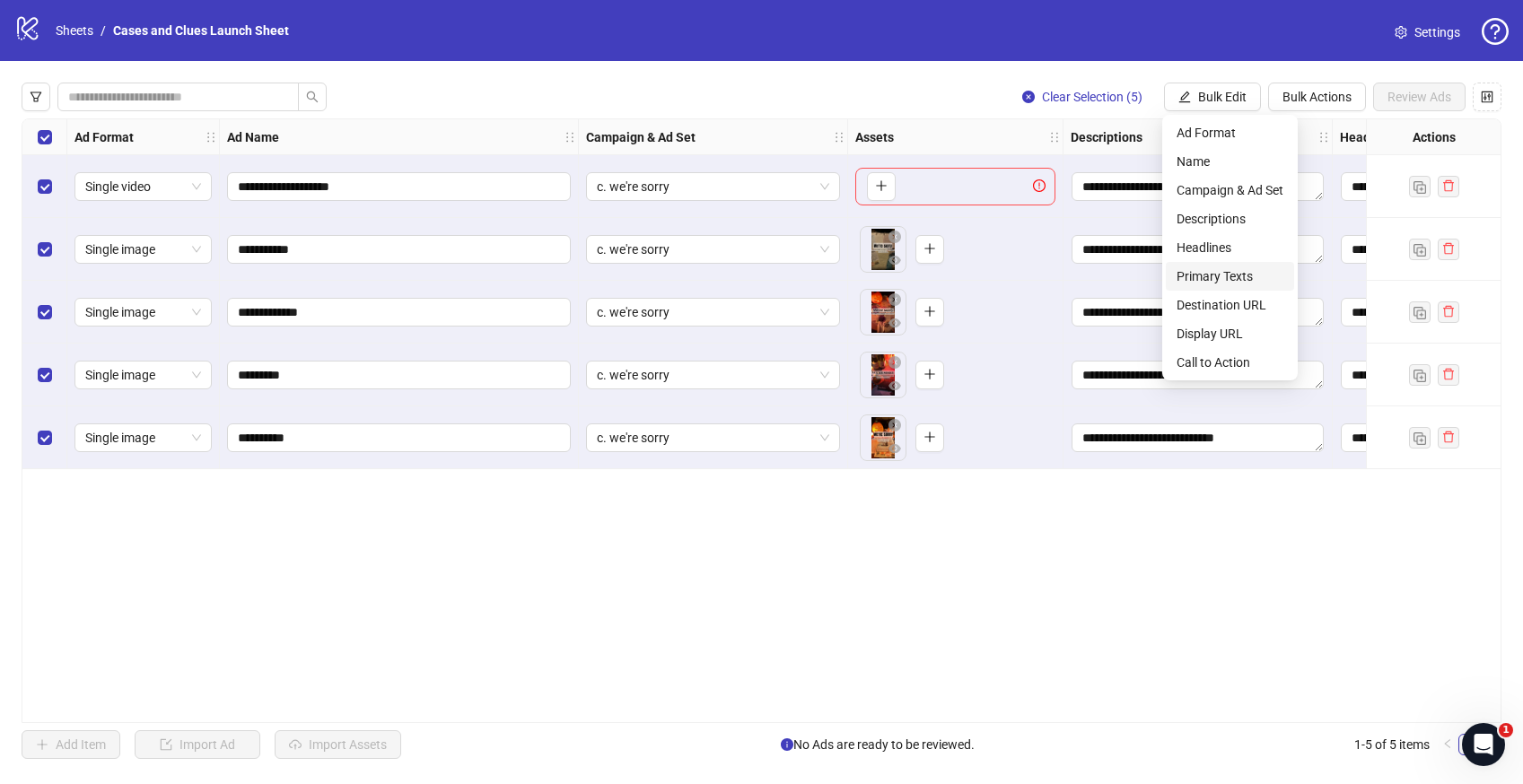
click at [1237, 282] on span "Primary Texts" at bounding box center [1230, 276] width 107 height 20
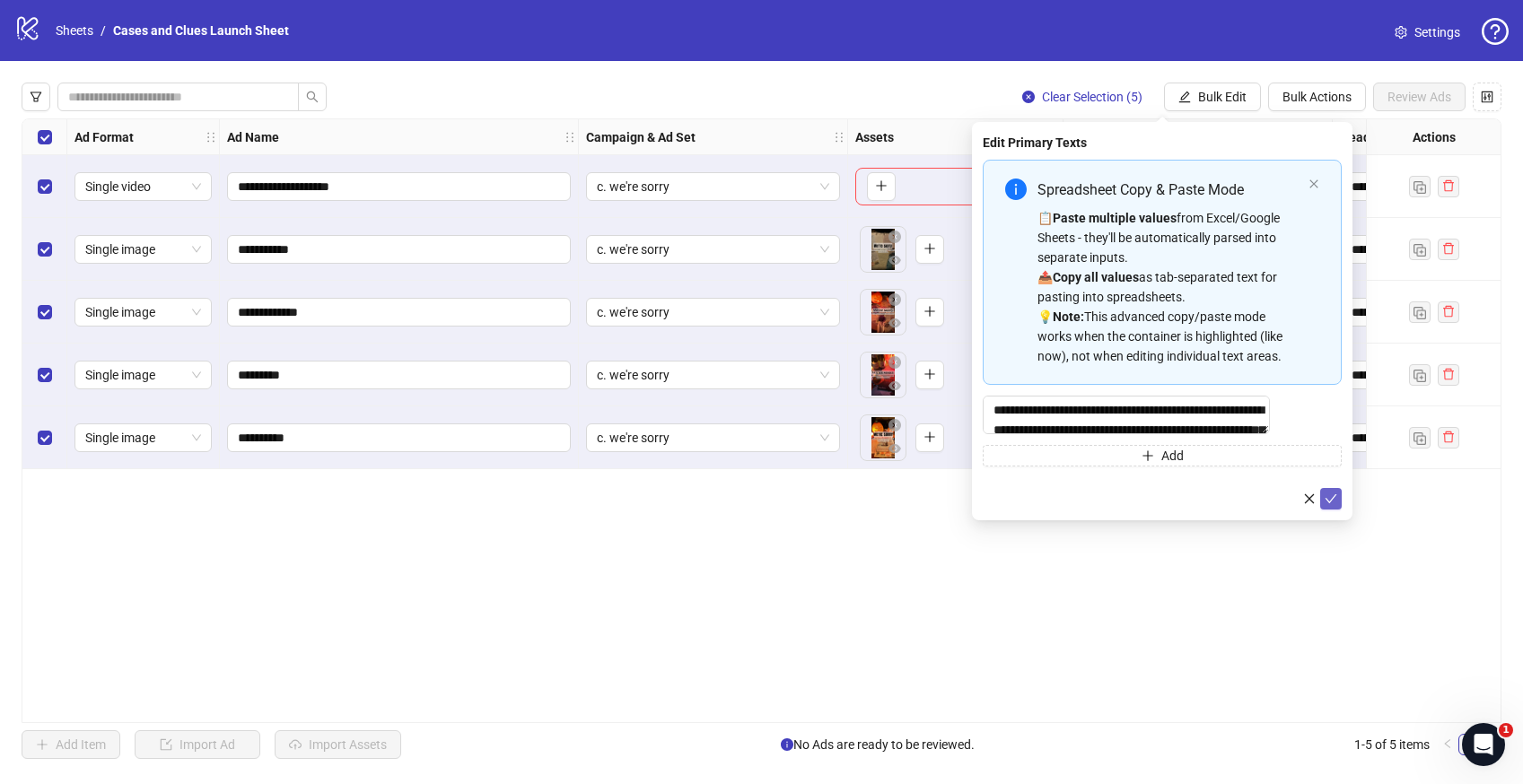
click at [1322, 508] on button "submit" at bounding box center [1330, 499] width 22 height 22
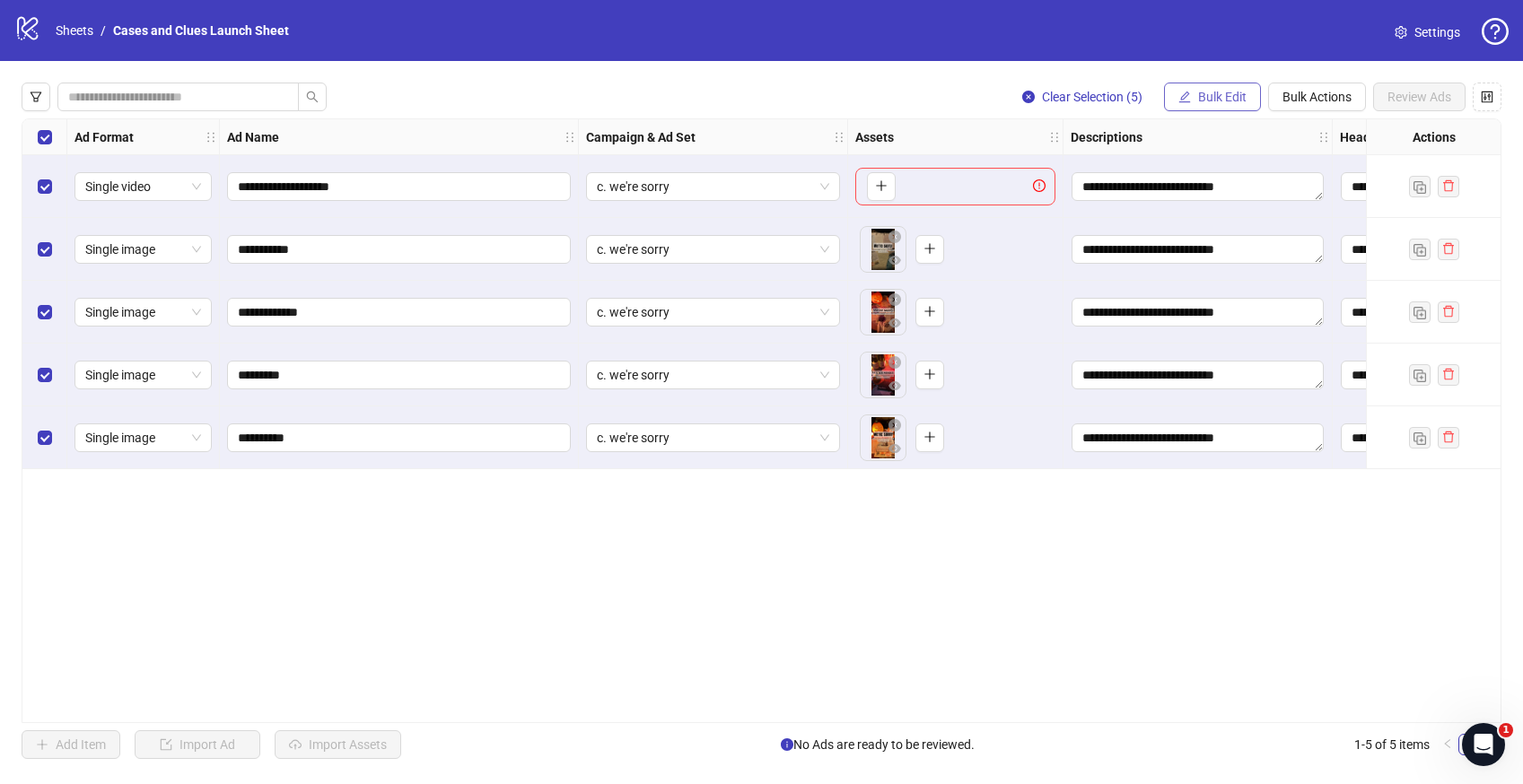
click at [1215, 98] on span "Bulk Edit" at bounding box center [1223, 96] width 49 height 14
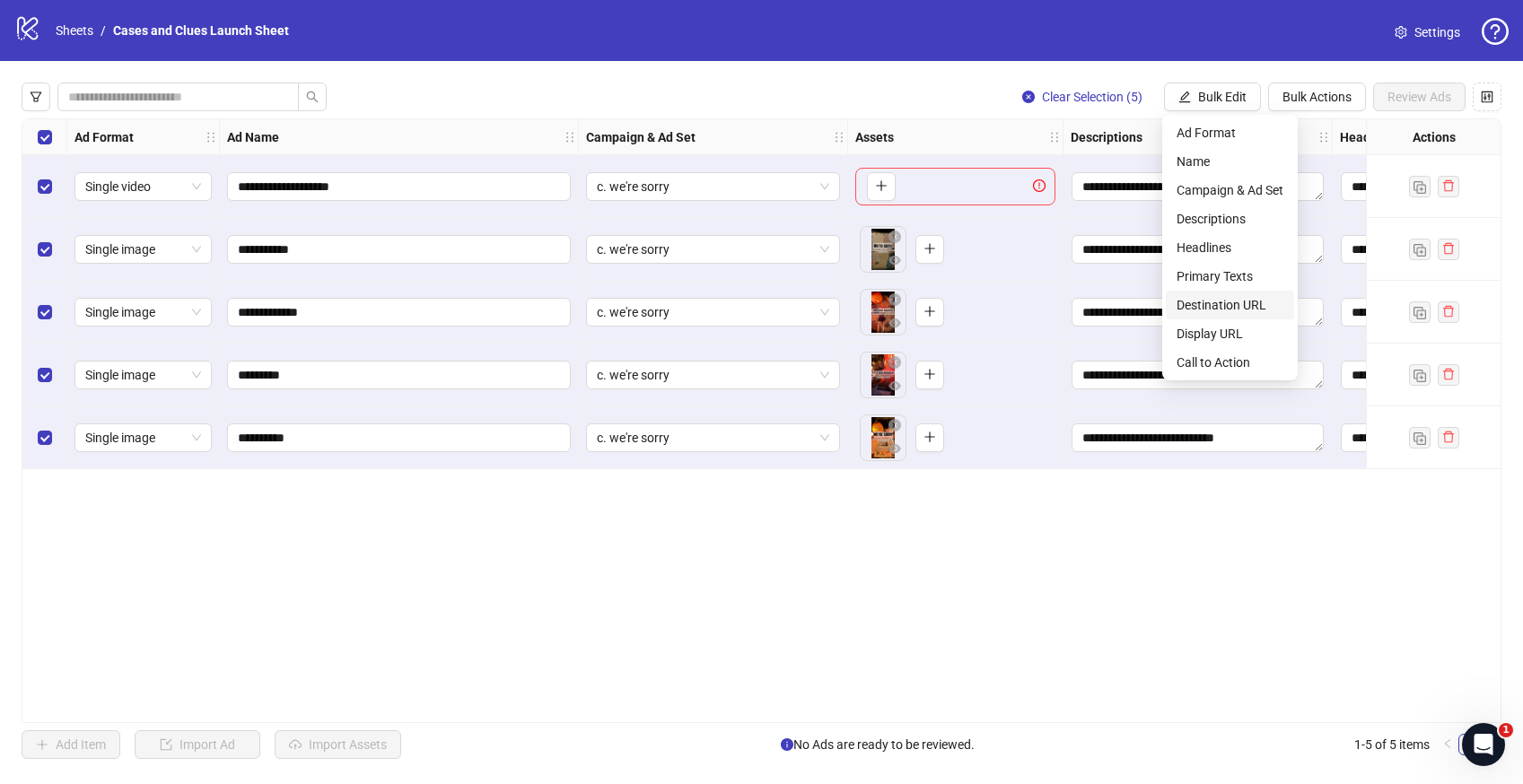
click at [1226, 303] on span "Destination URL" at bounding box center [1230, 304] width 107 height 20
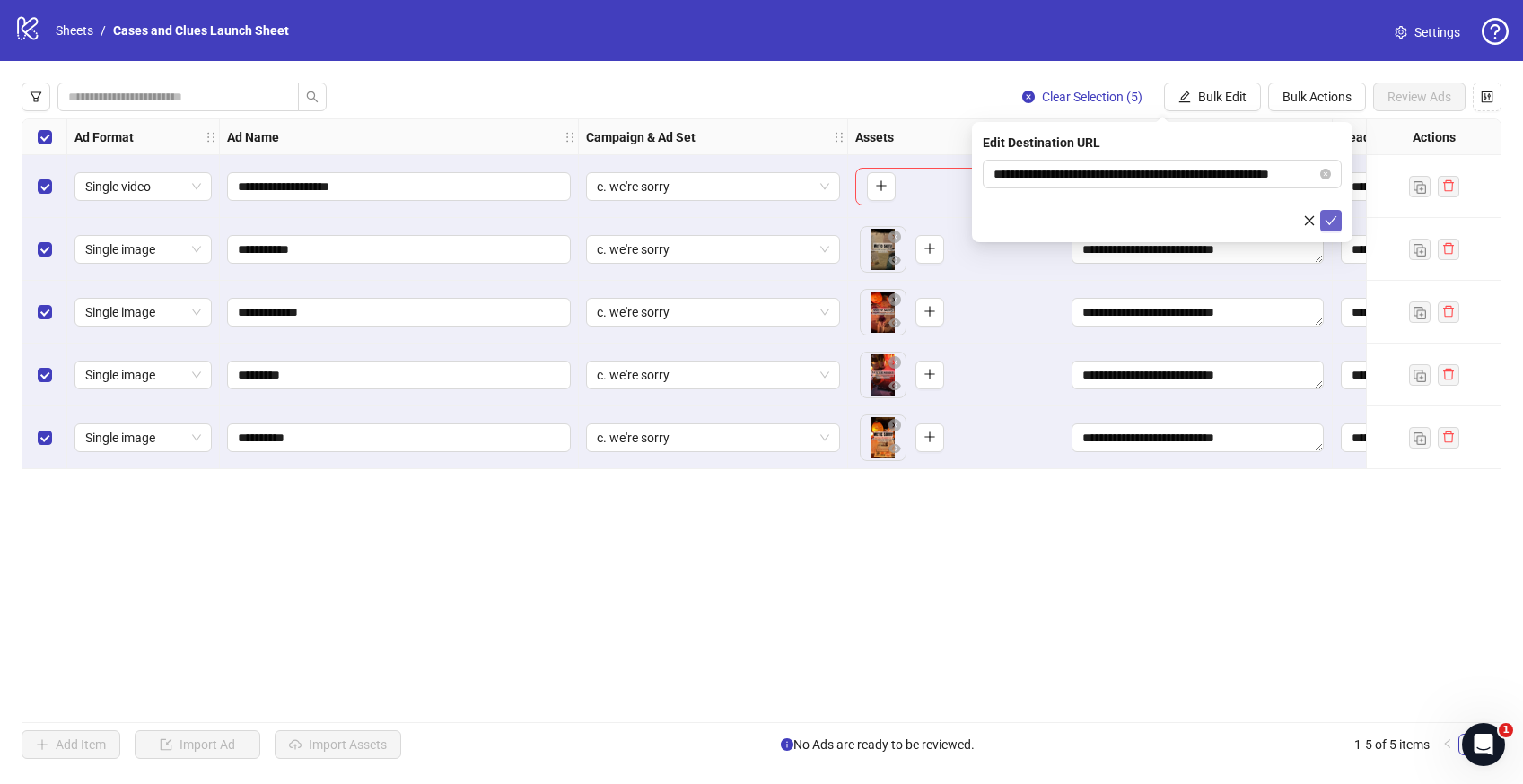
click at [1325, 215] on icon "check" at bounding box center [1330, 220] width 12 height 12
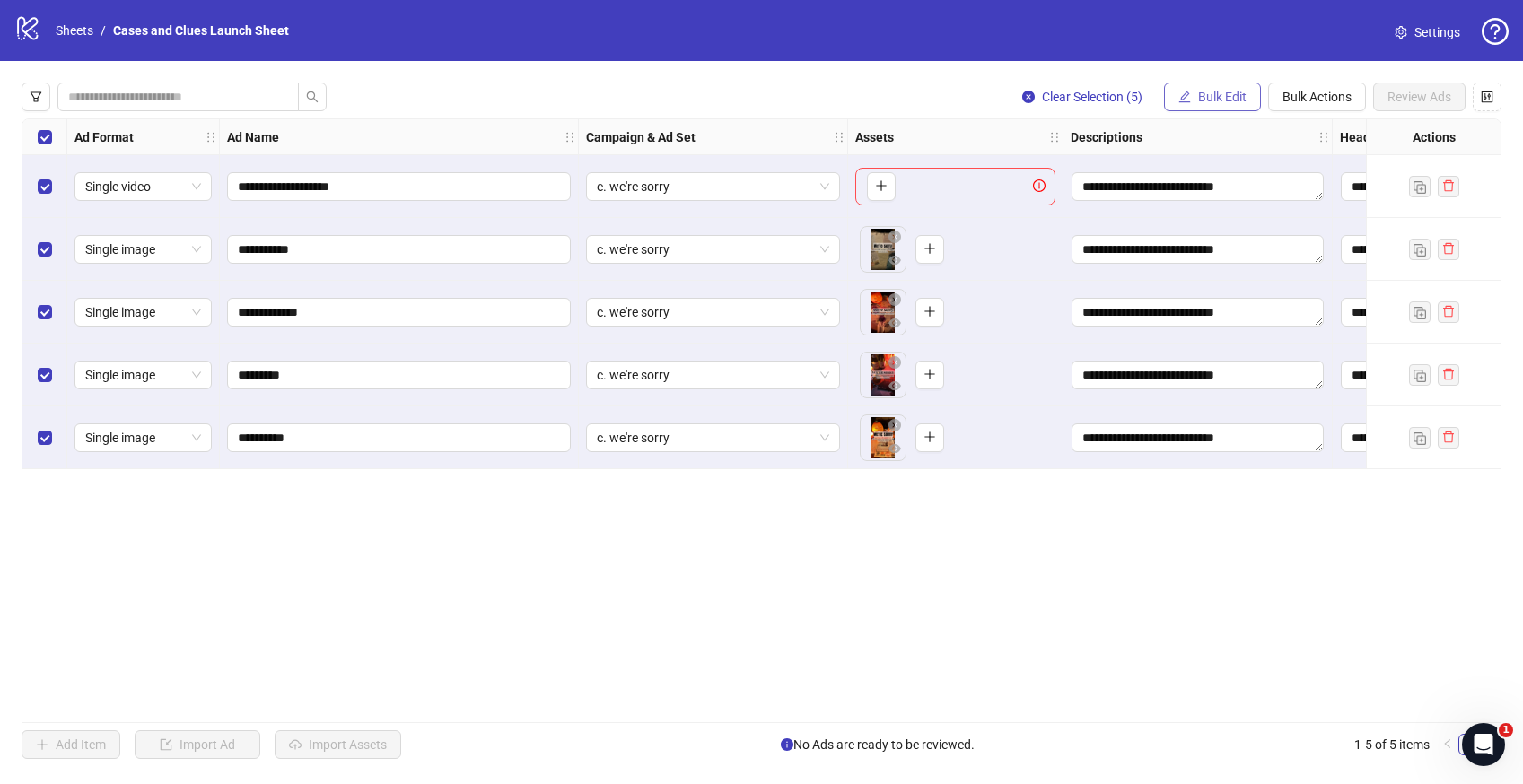
click at [1236, 99] on span "Bulk Edit" at bounding box center [1223, 96] width 49 height 14
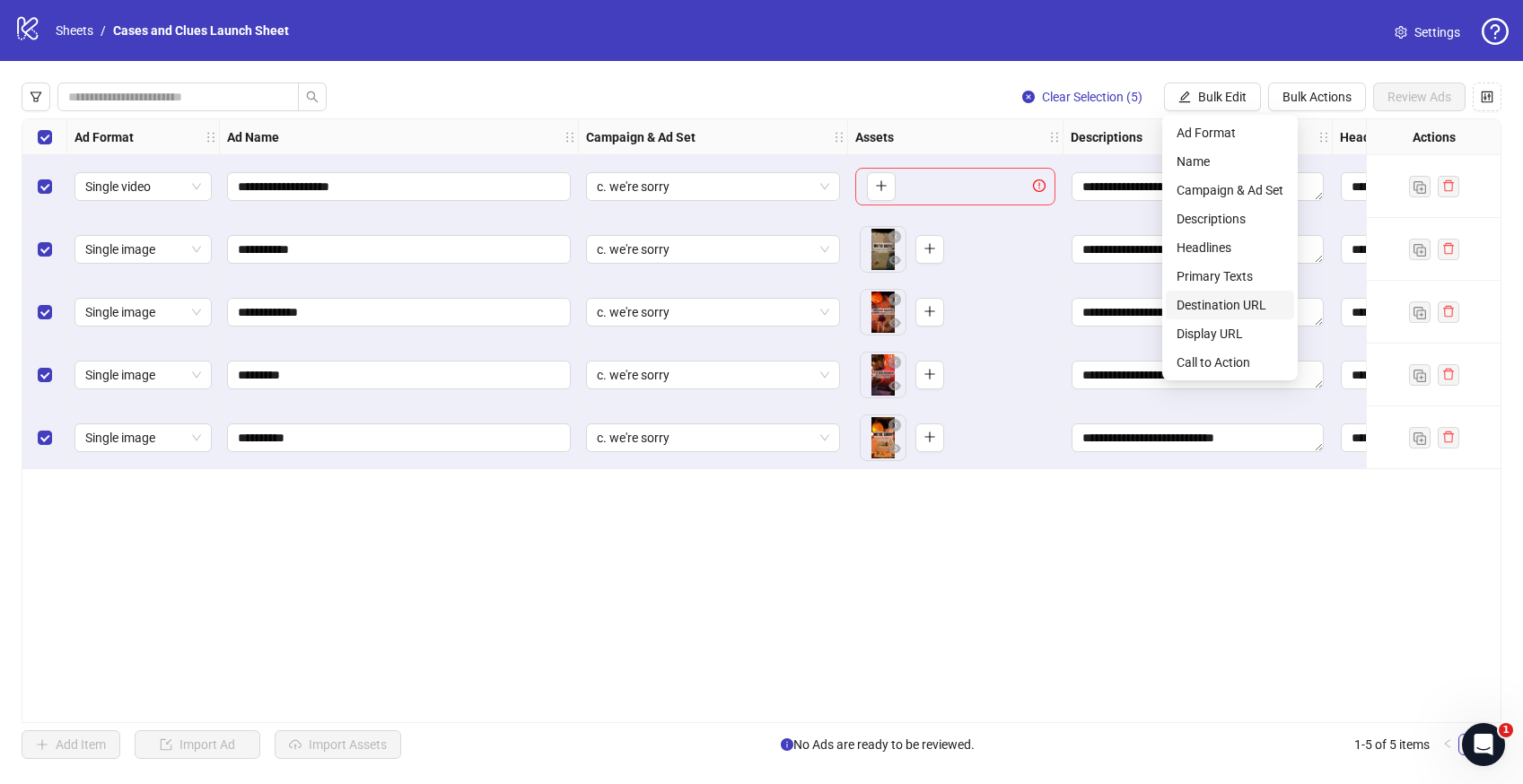
click at [1231, 300] on span "Destination URL" at bounding box center [1230, 304] width 107 height 20
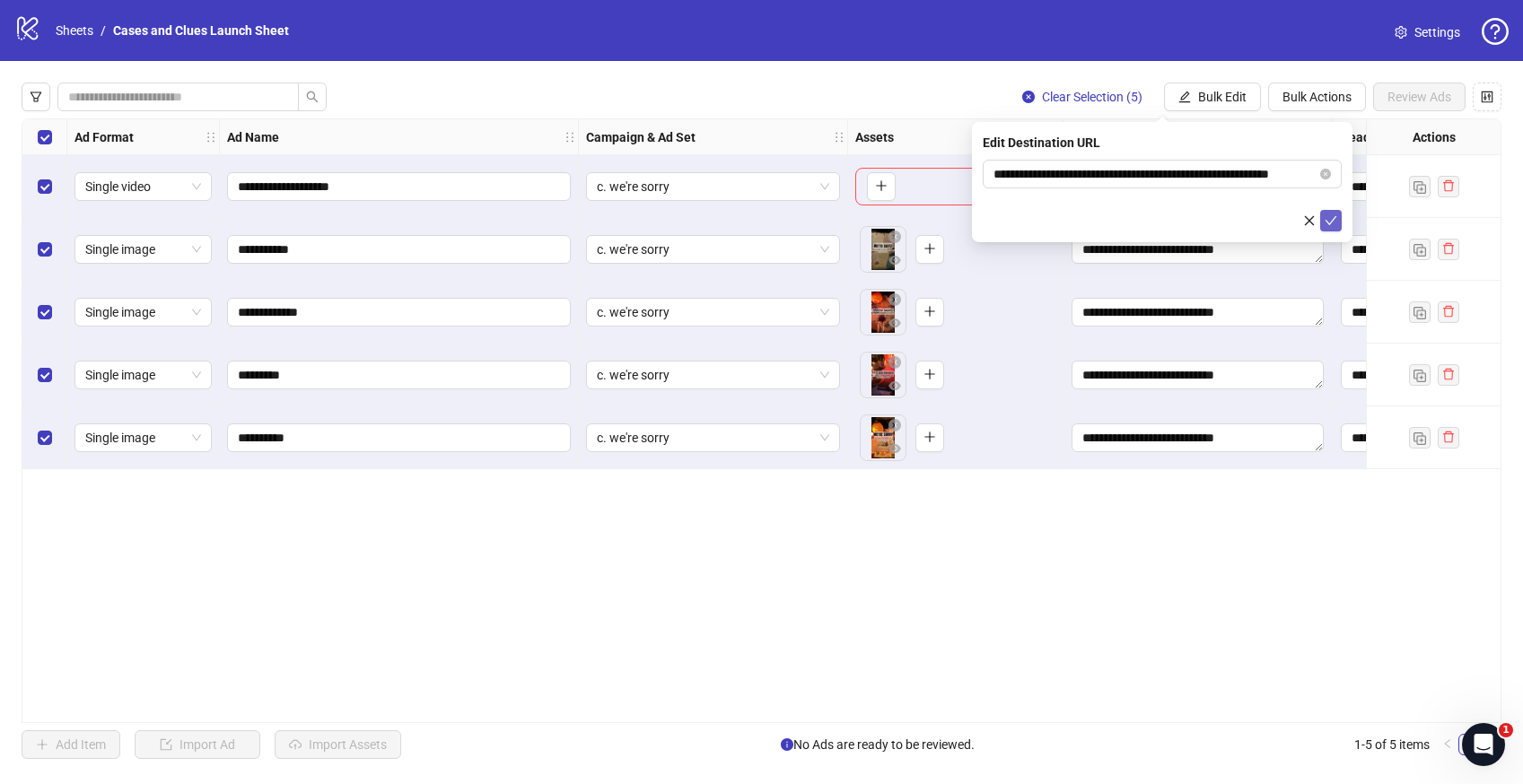
click at [1330, 225] on icon "check" at bounding box center [1330, 220] width 12 height 12
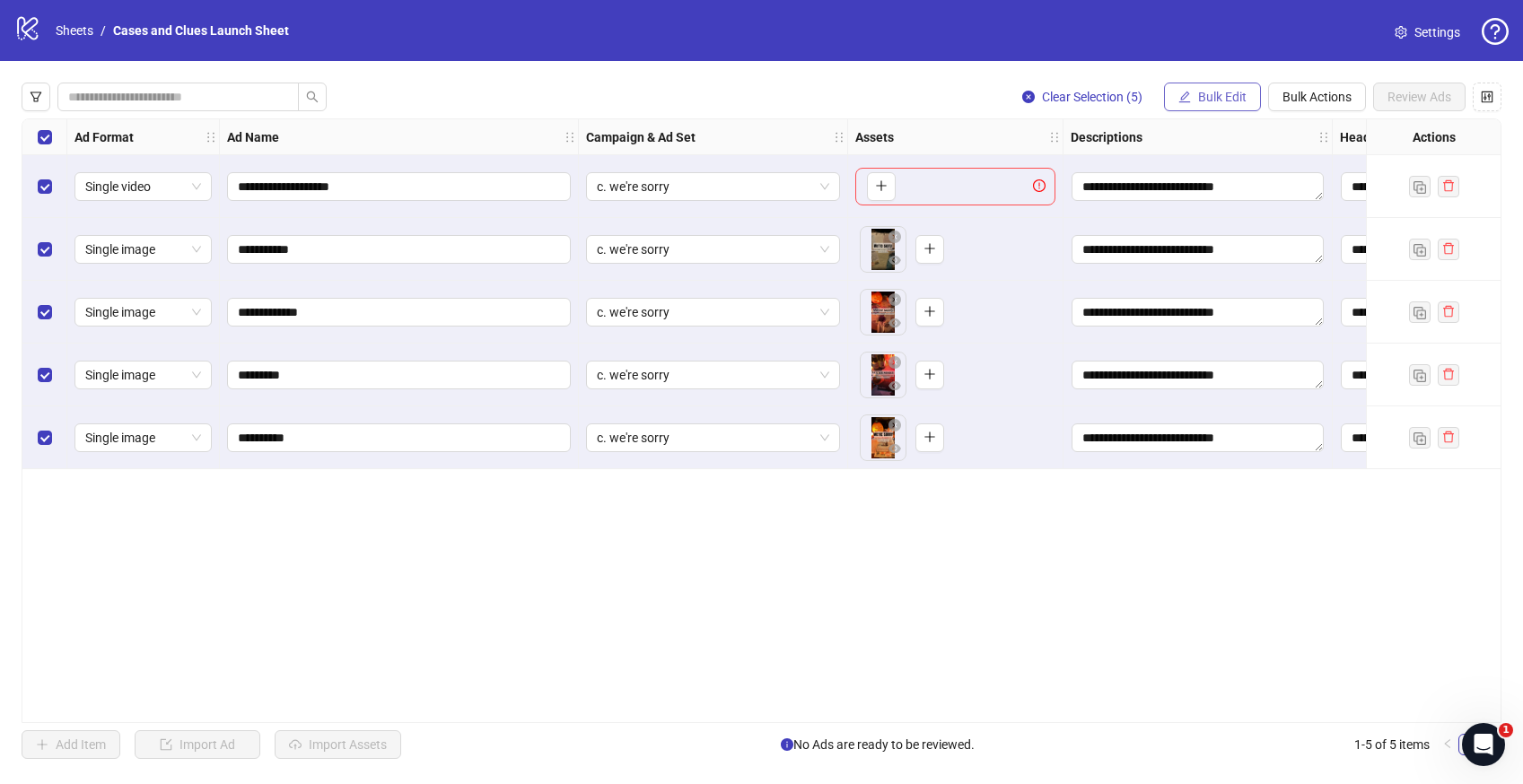
click at [1224, 105] on button "Bulk Edit" at bounding box center [1213, 96] width 97 height 29
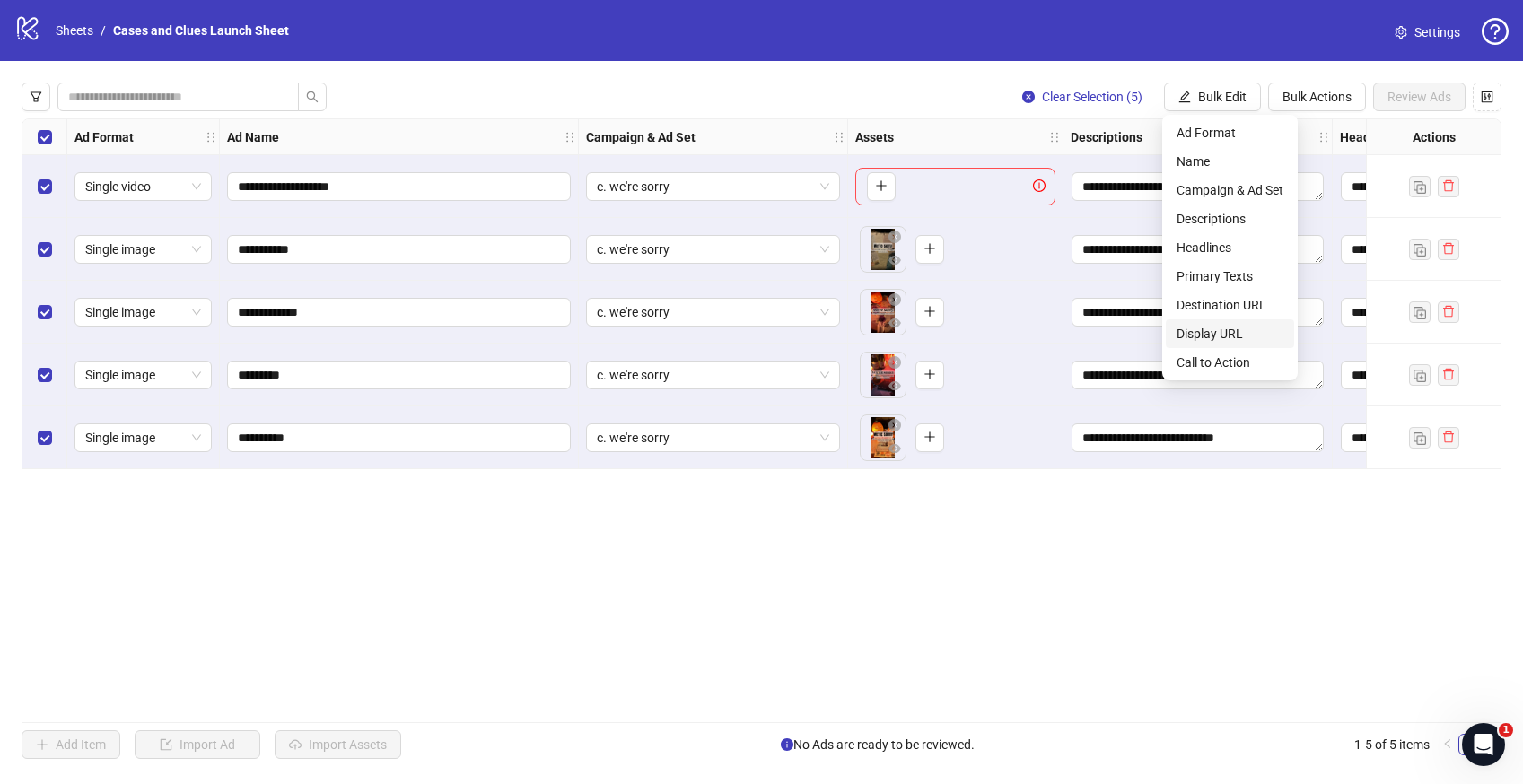
click at [1222, 328] on span "Display URL" at bounding box center [1230, 333] width 107 height 20
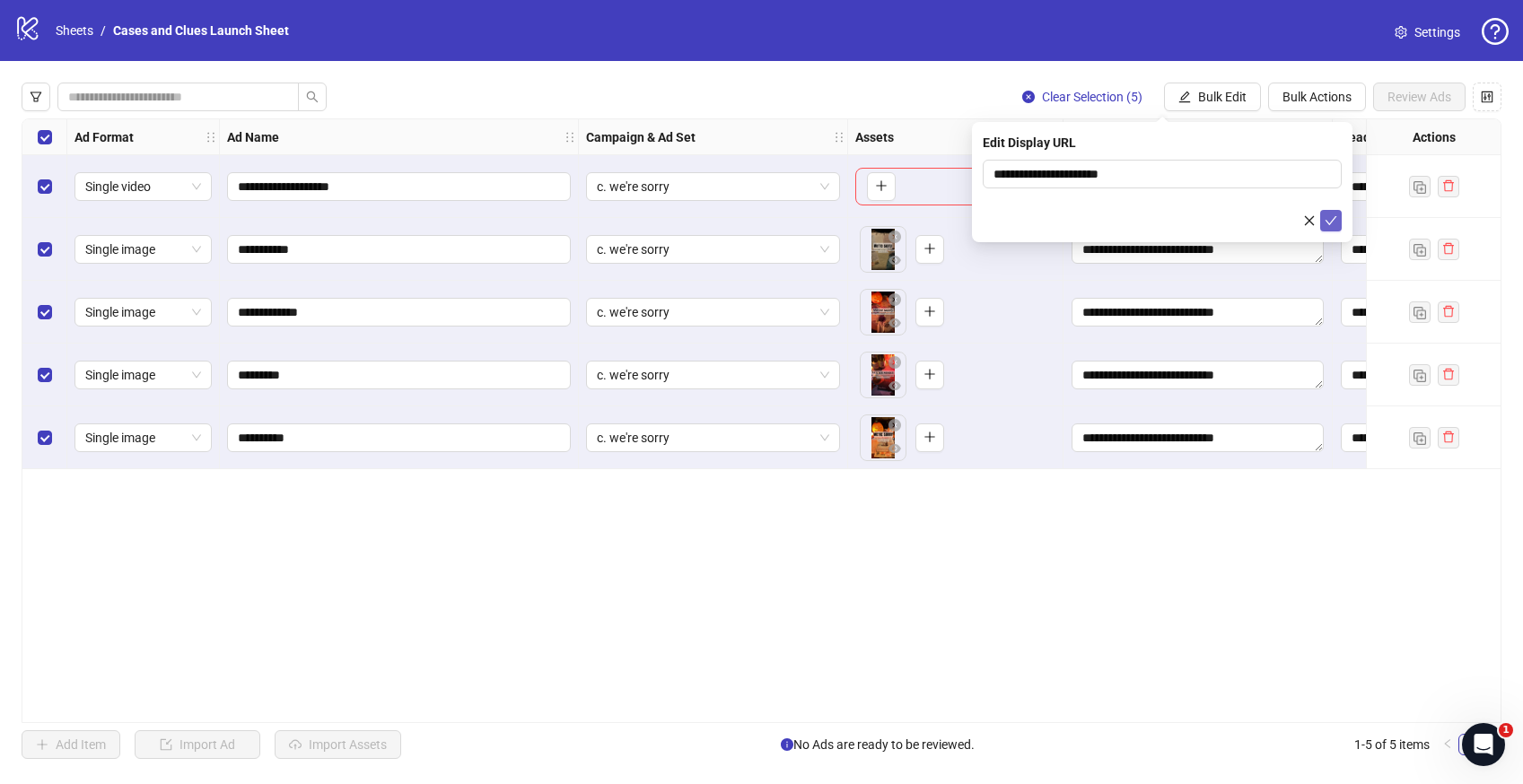
click at [1332, 219] on icon "check" at bounding box center [1330, 220] width 12 height 12
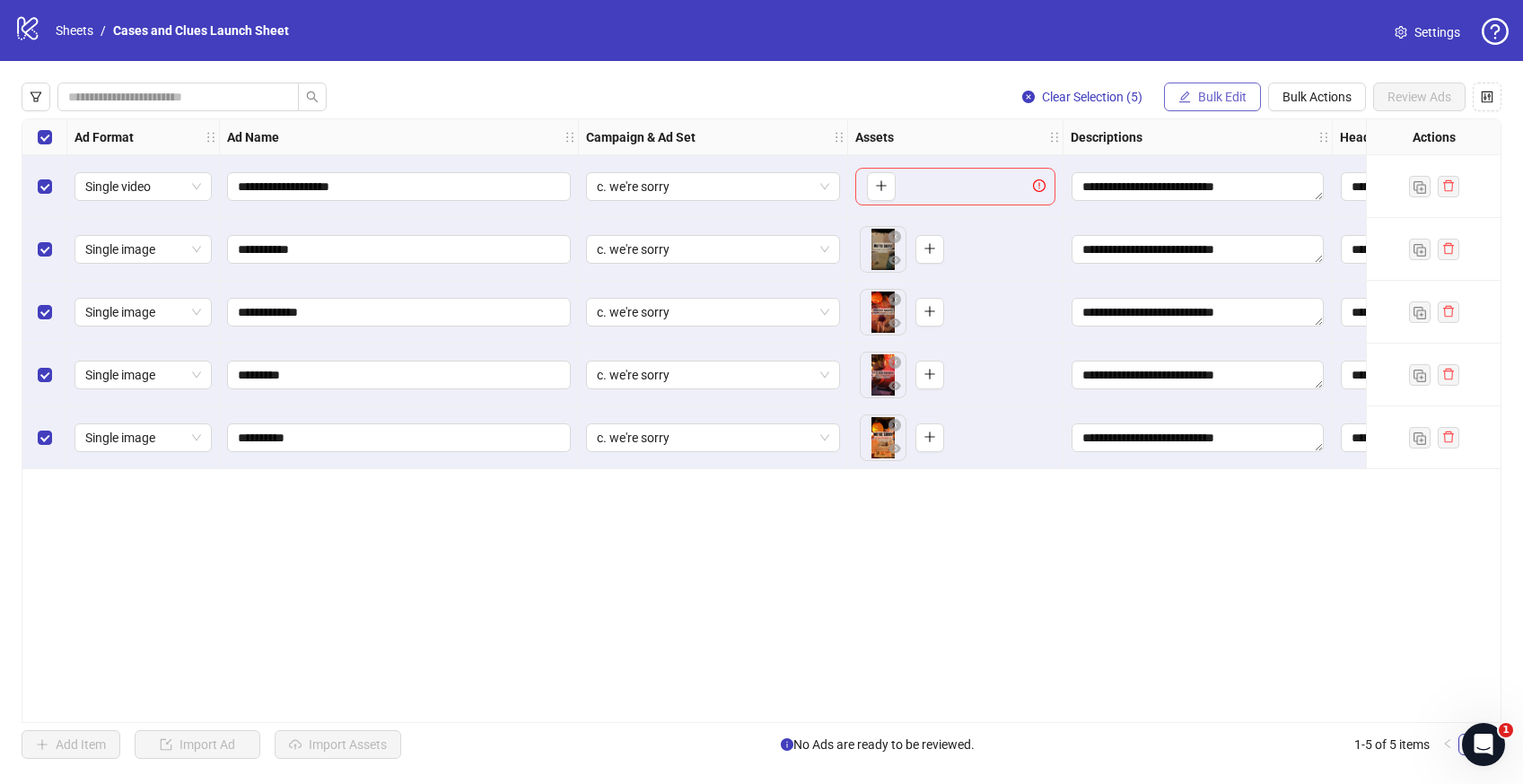
click at [1203, 91] on span "Bulk Edit" at bounding box center [1223, 96] width 49 height 14
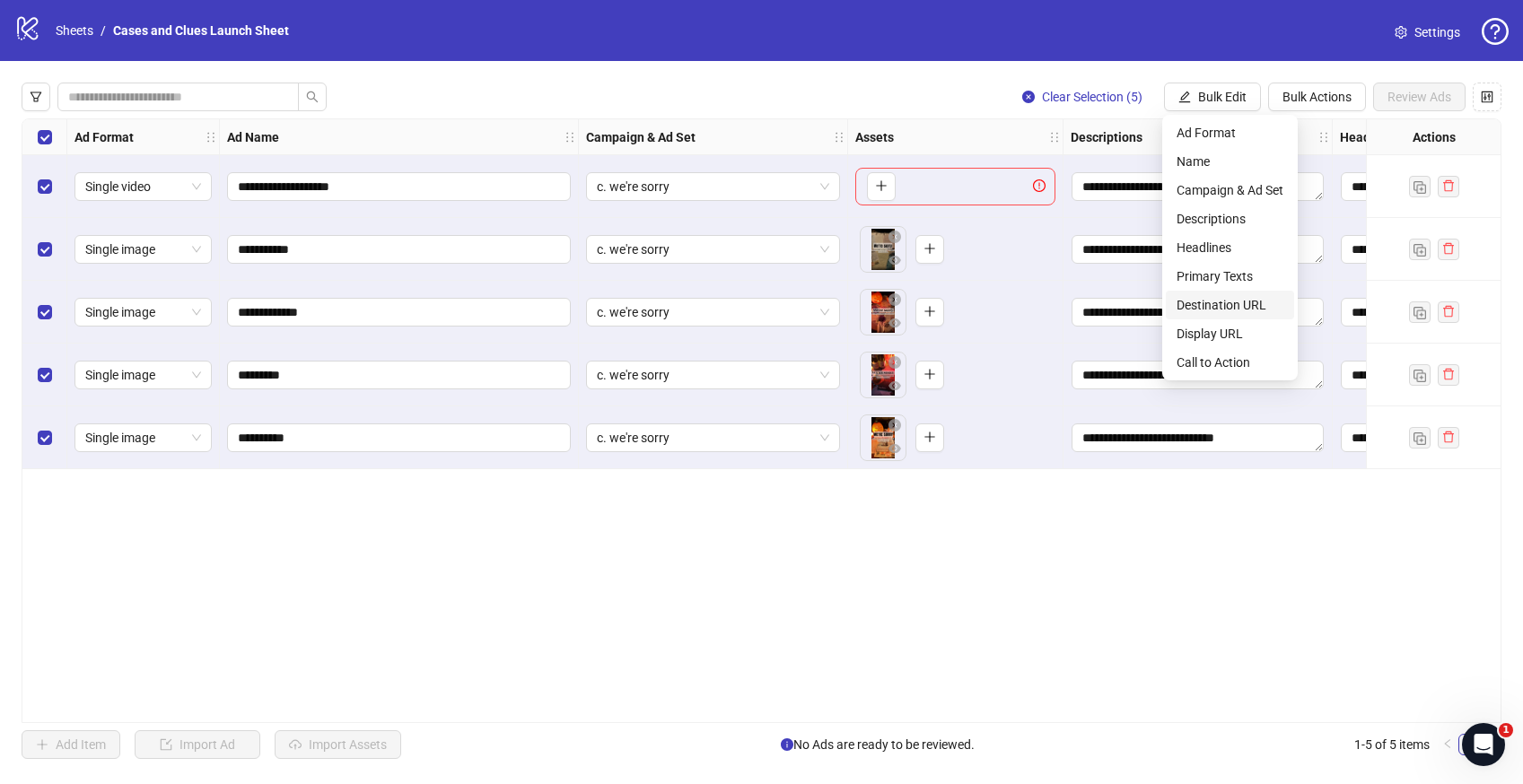
click at [1208, 304] on span "Destination URL" at bounding box center [1230, 304] width 107 height 20
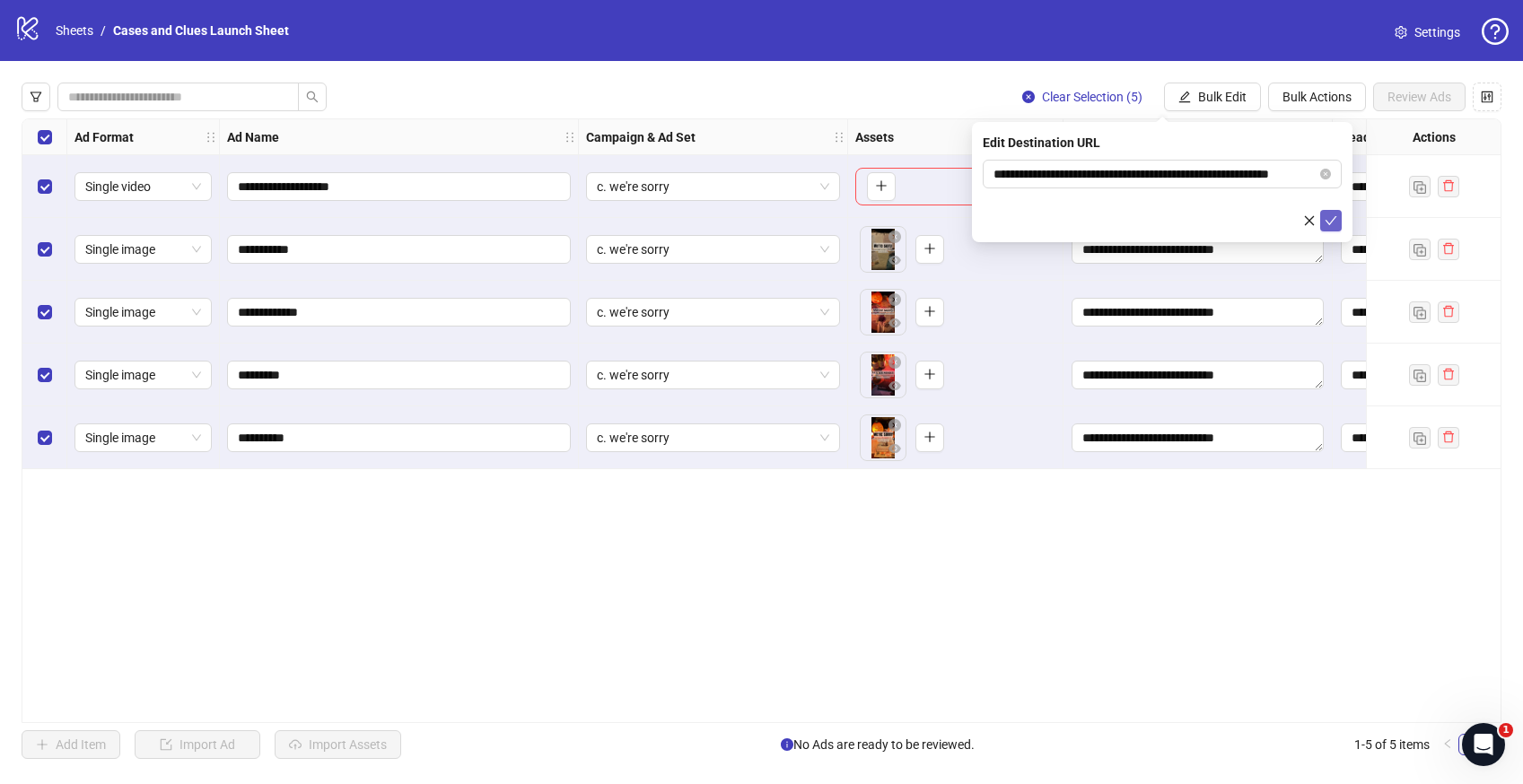
click at [1338, 225] on button "submit" at bounding box center [1330, 220] width 22 height 22
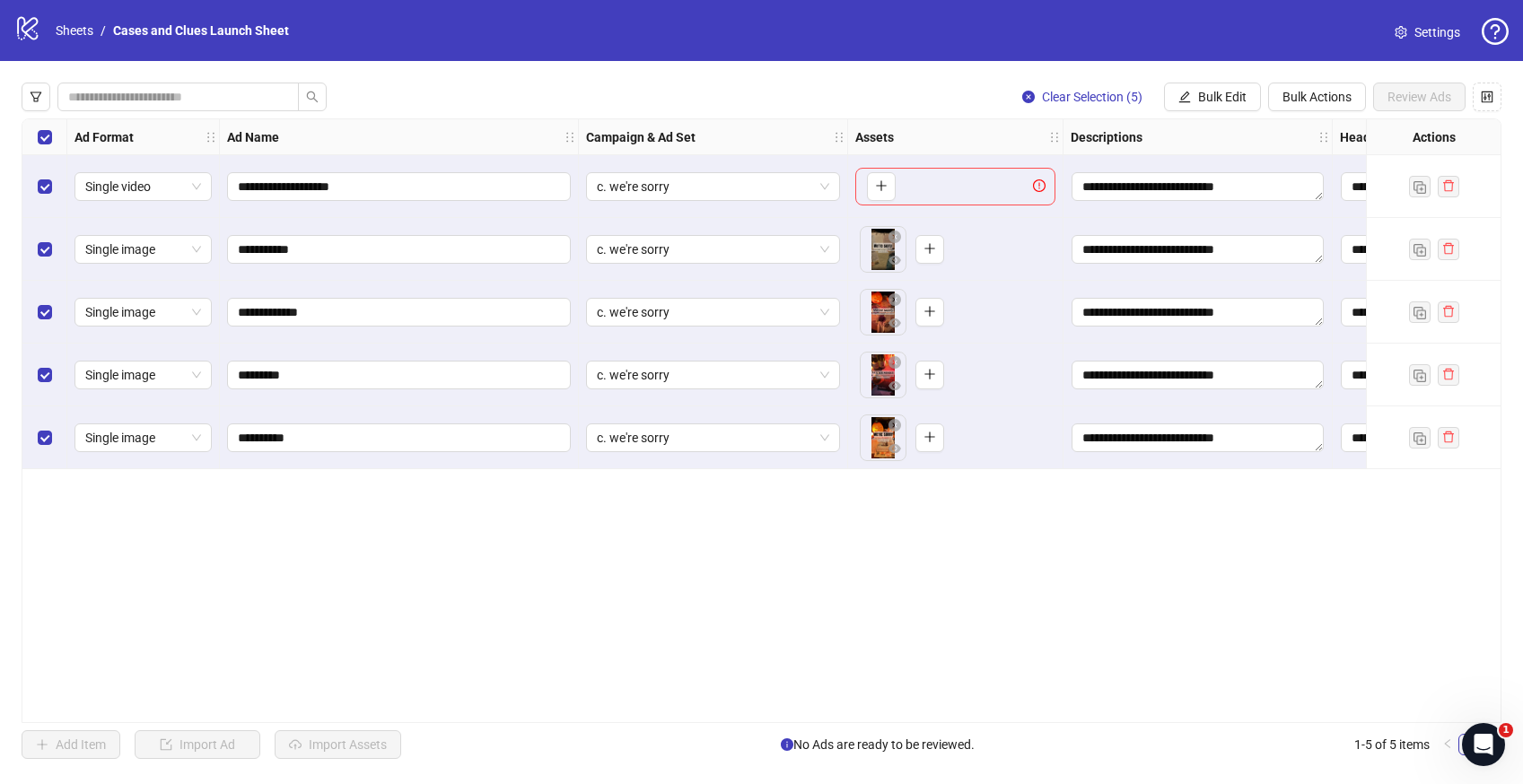
click at [891, 721] on div "**********" at bounding box center [761, 421] width 1480 height 604
drag, startPoint x: 894, startPoint y: 713, endPoint x: 970, endPoint y: 714, distance: 76.0
click at [970, 714] on div "**********" at bounding box center [761, 421] width 1480 height 604
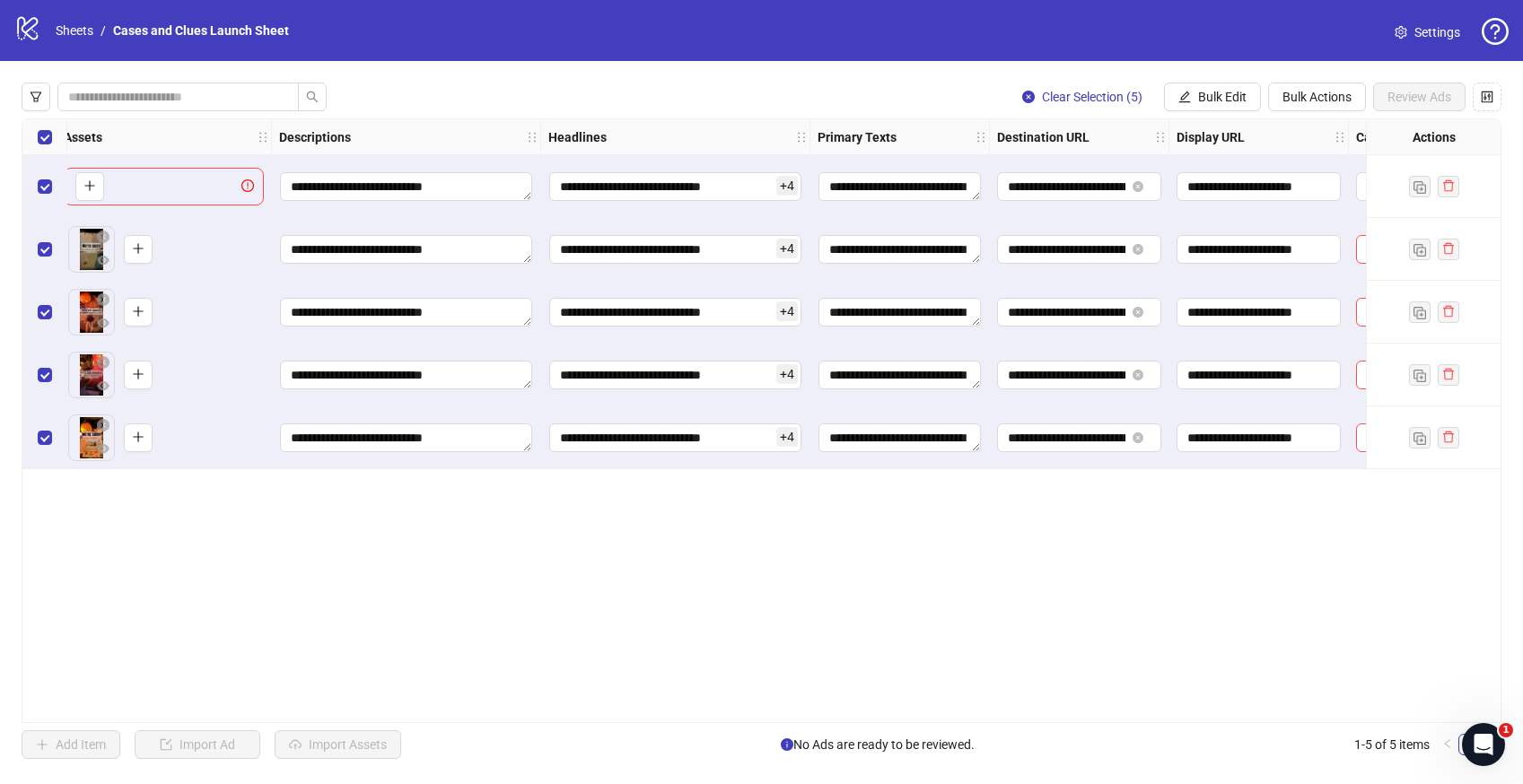
scroll to position [0, 918]
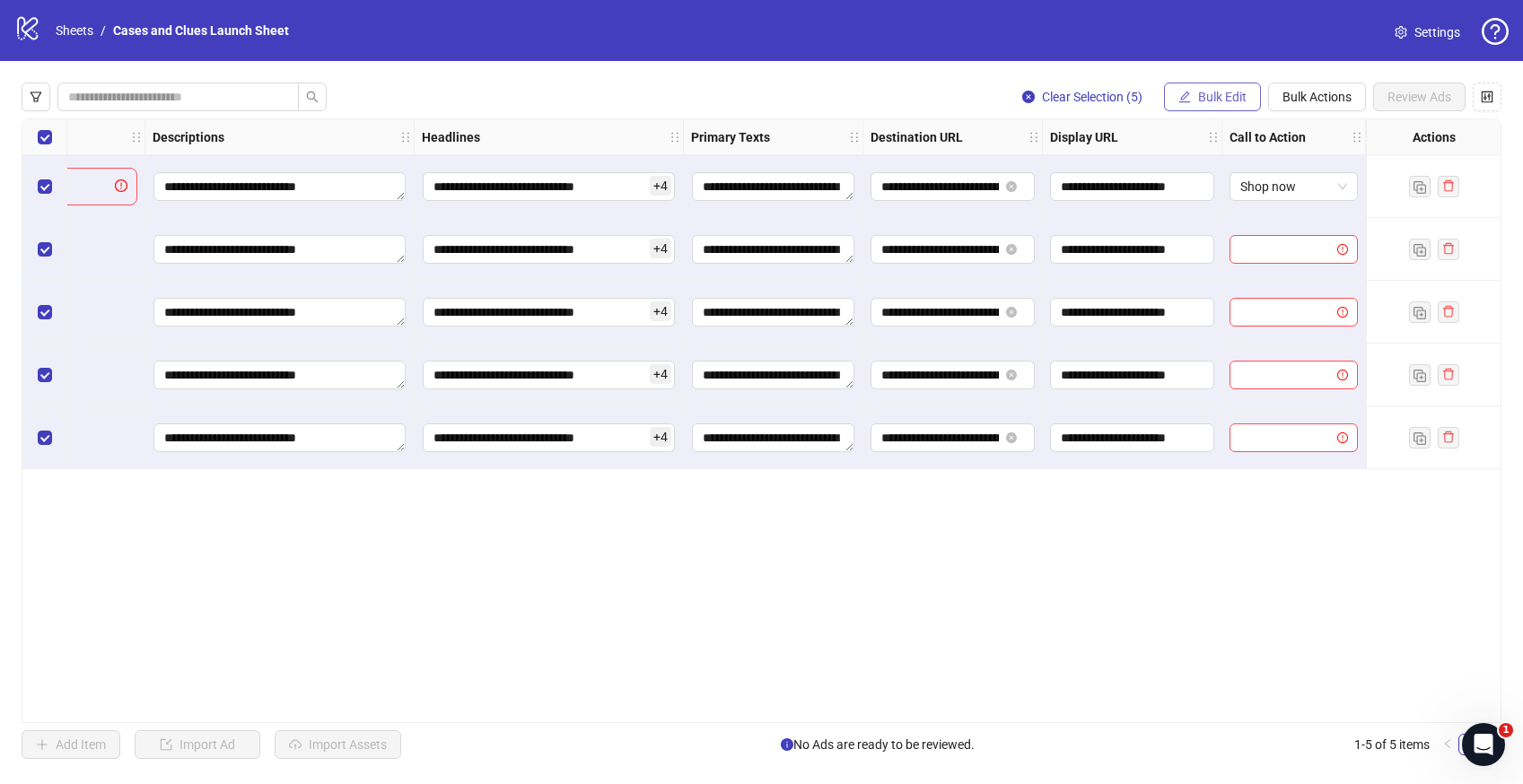
click at [1192, 95] on button "Bulk Edit" at bounding box center [1213, 96] width 97 height 29
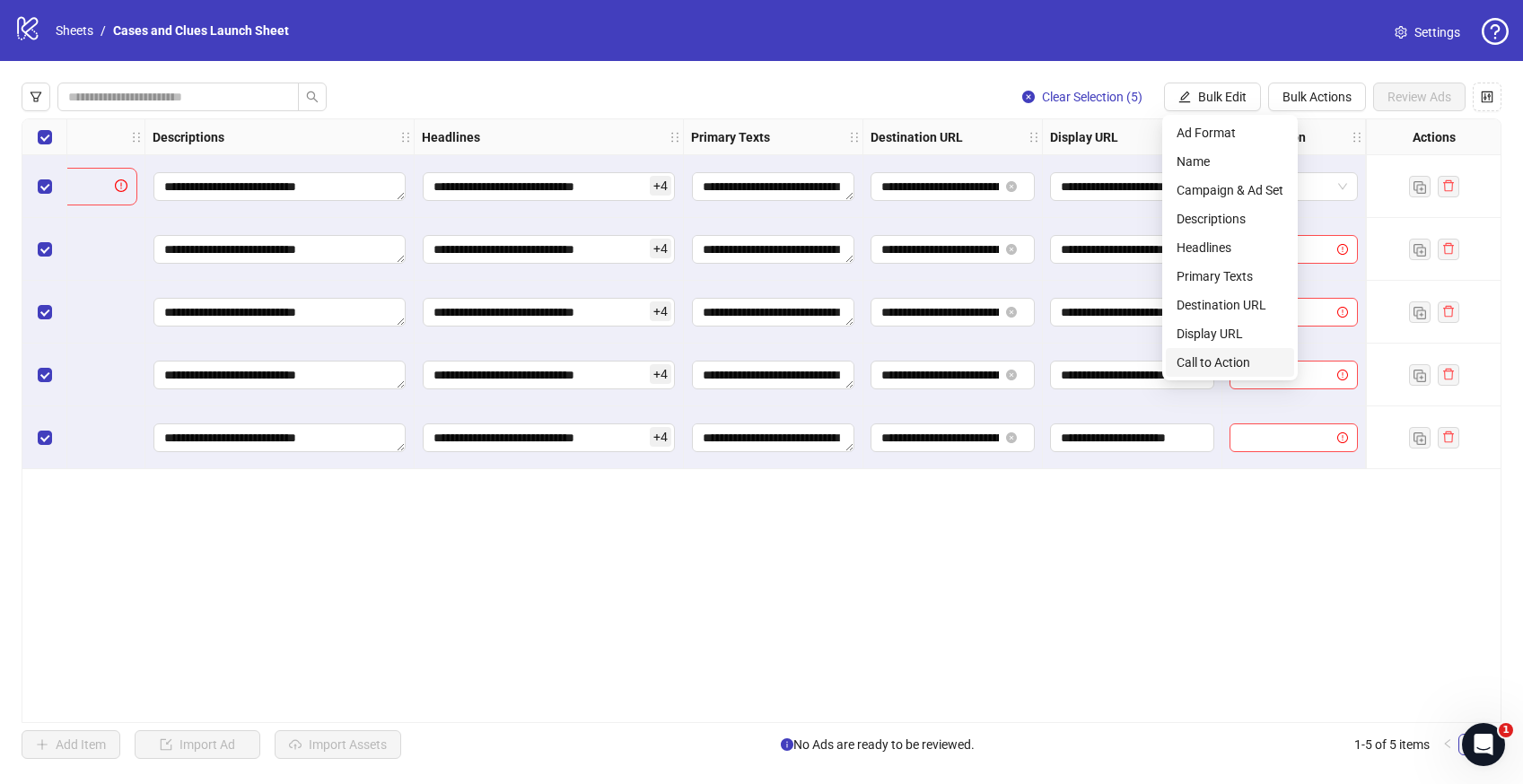
click at [1202, 363] on span "Call to Action" at bounding box center [1230, 362] width 107 height 20
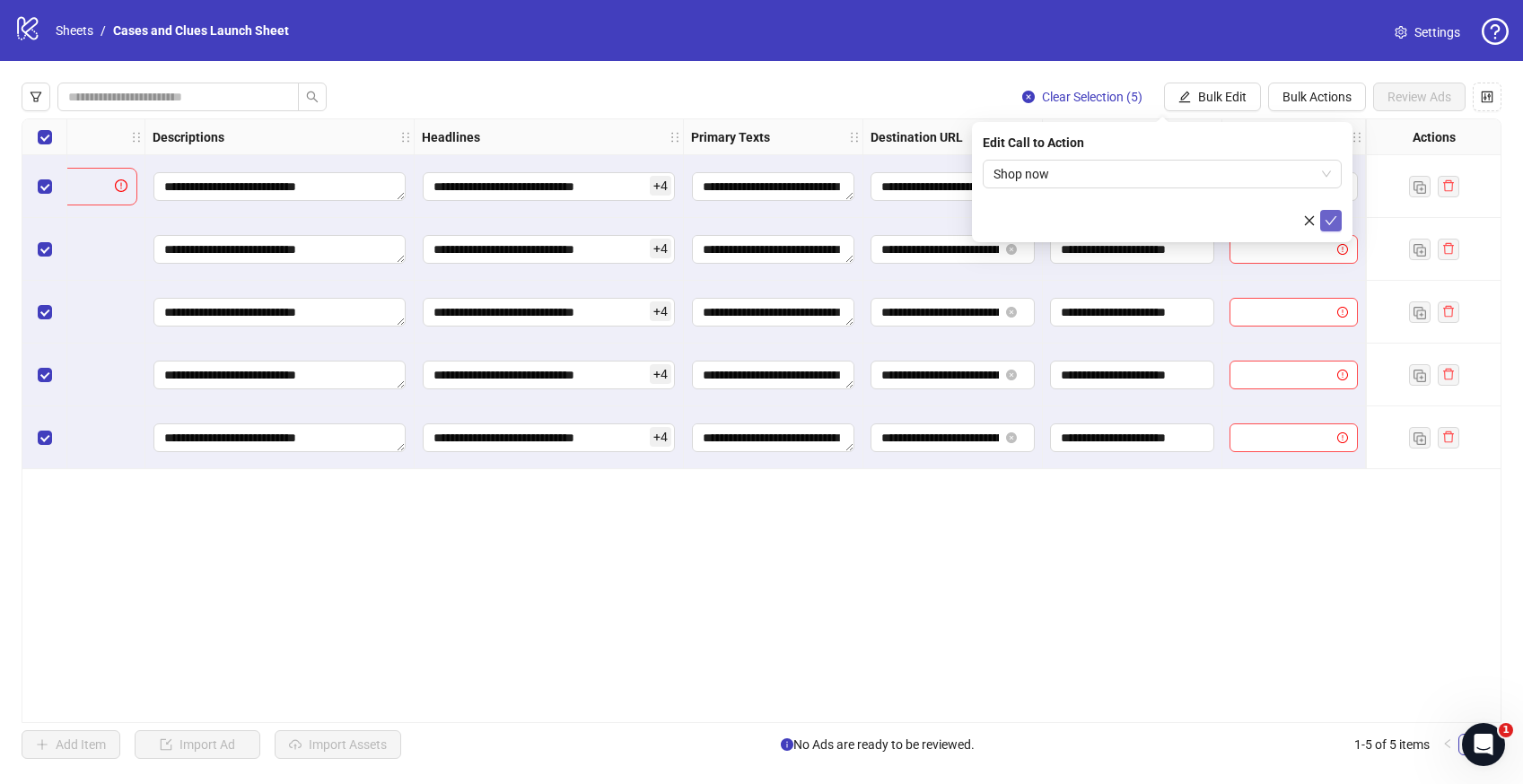
click at [1336, 219] on icon "check" at bounding box center [1330, 220] width 12 height 12
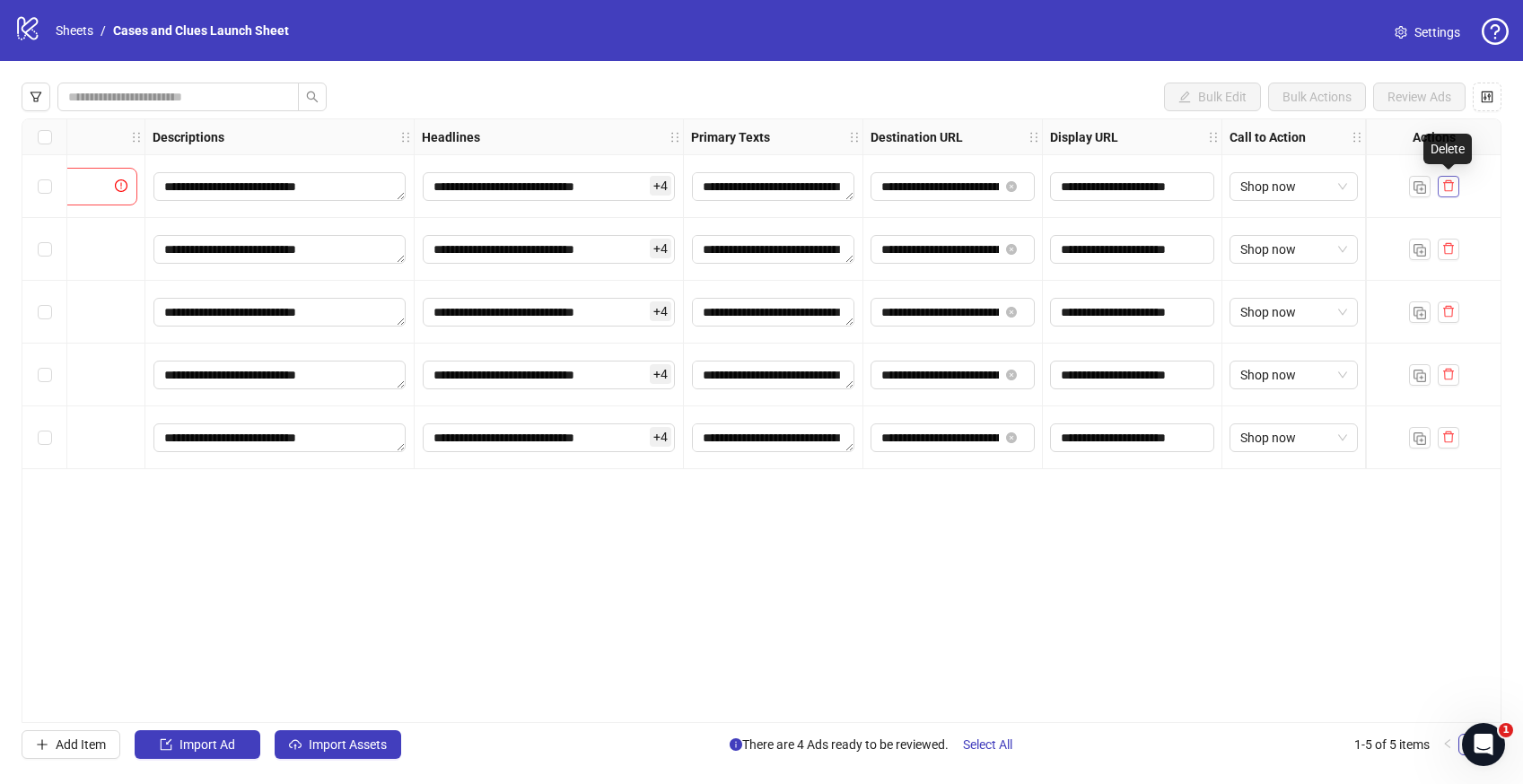
click at [1451, 185] on icon "delete" at bounding box center [1449, 186] width 11 height 11
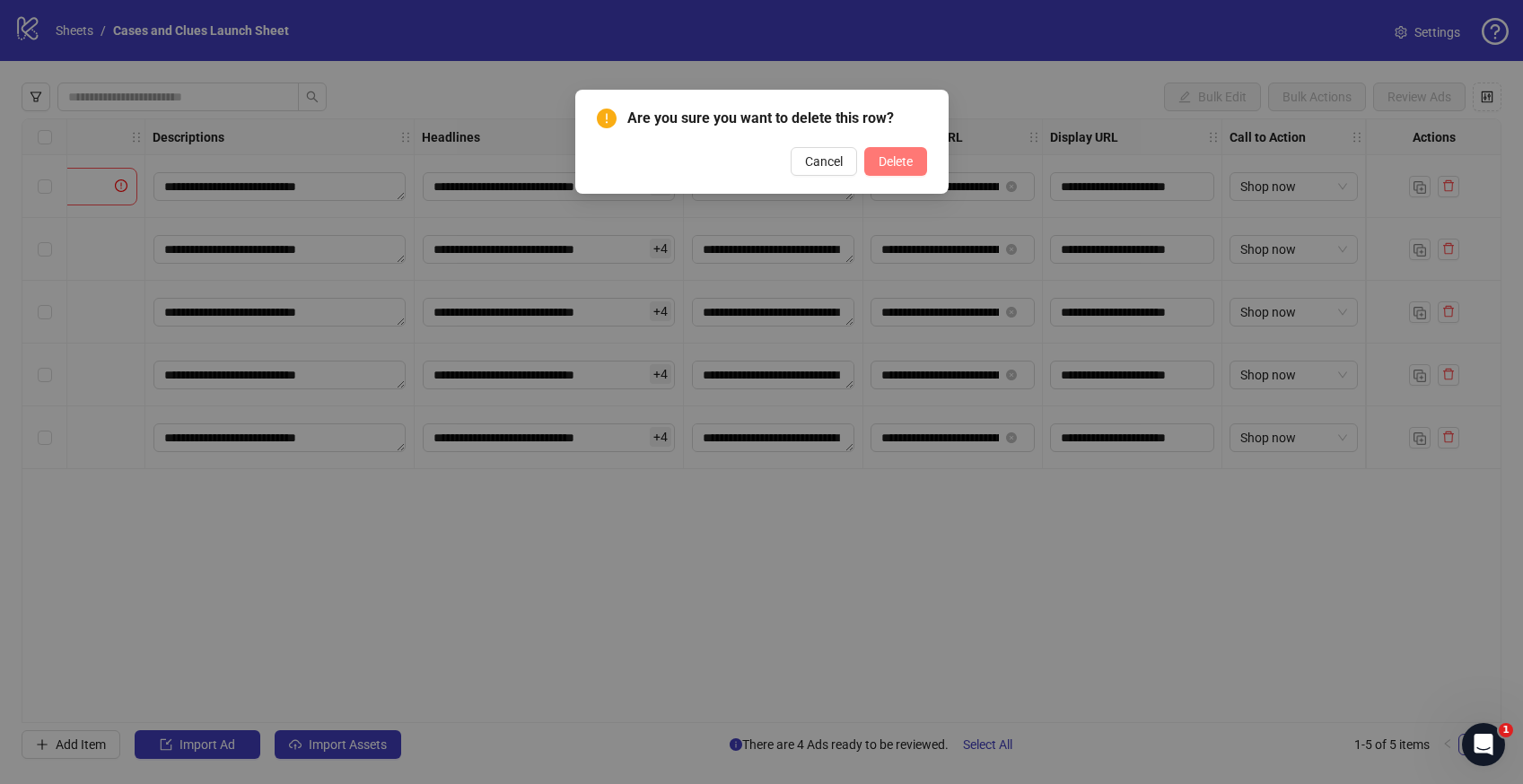
click at [886, 161] on span "Delete" at bounding box center [896, 161] width 34 height 14
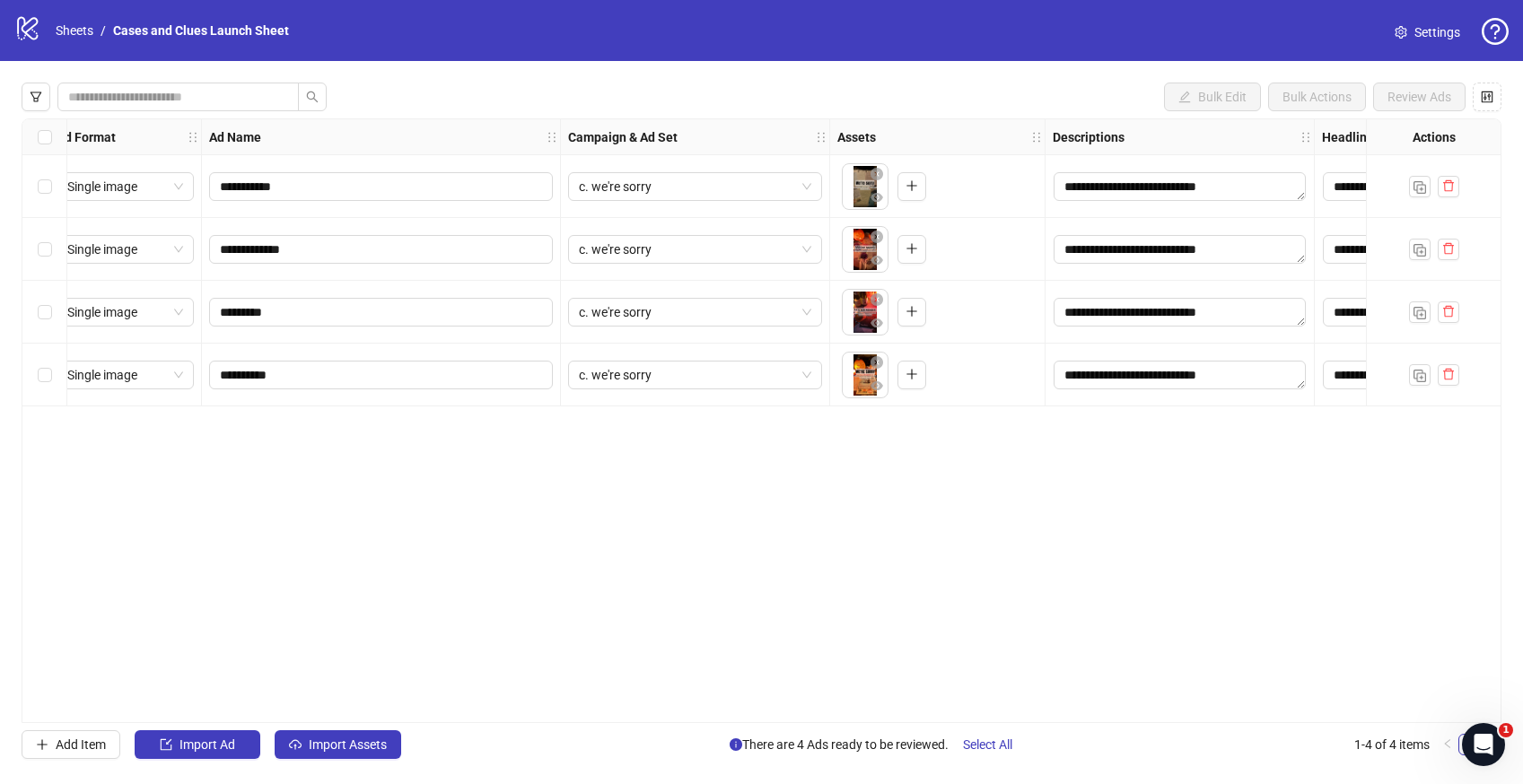
scroll to position [0, 0]
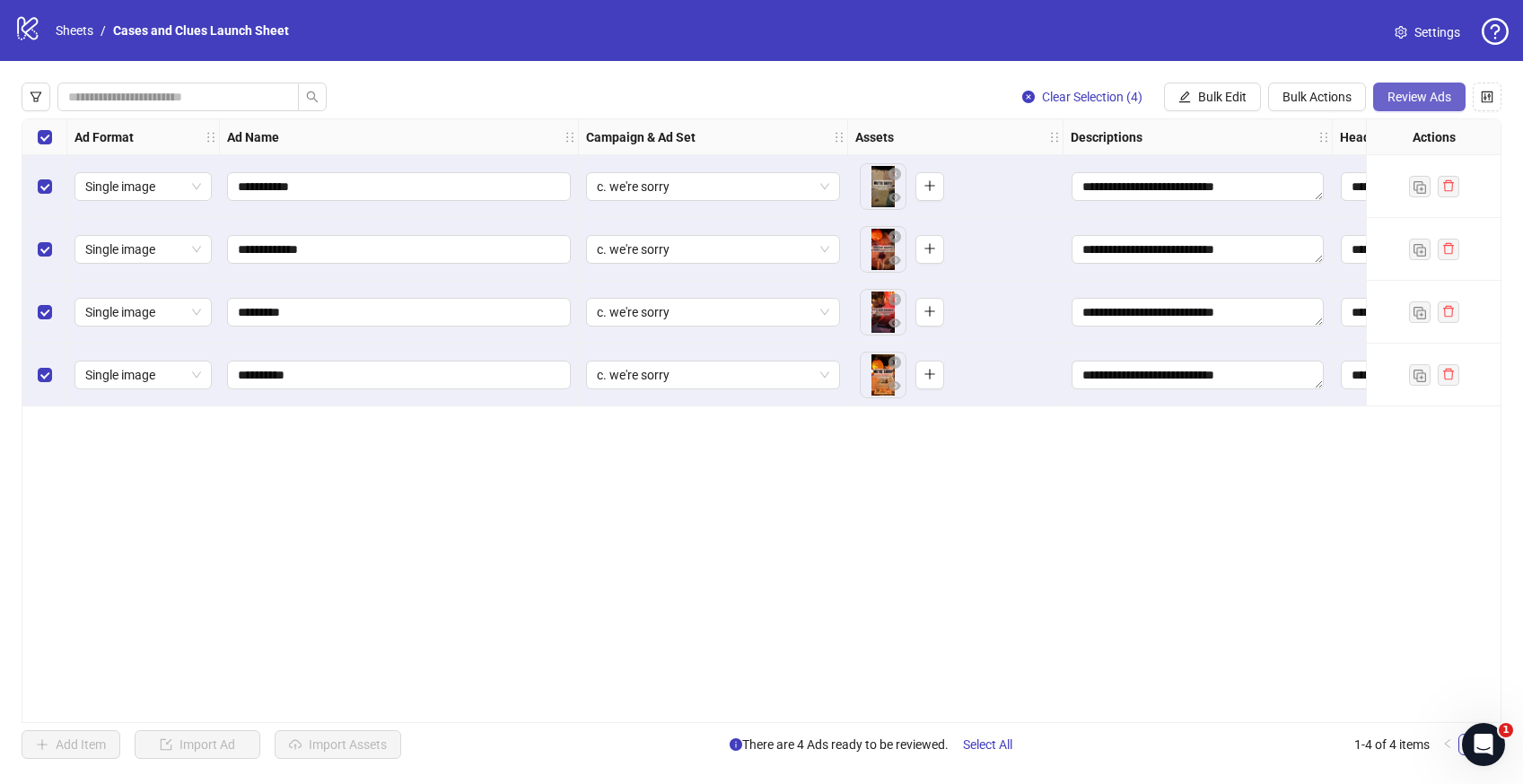
click at [1413, 98] on span "Review Ads" at bounding box center [1419, 96] width 64 height 14
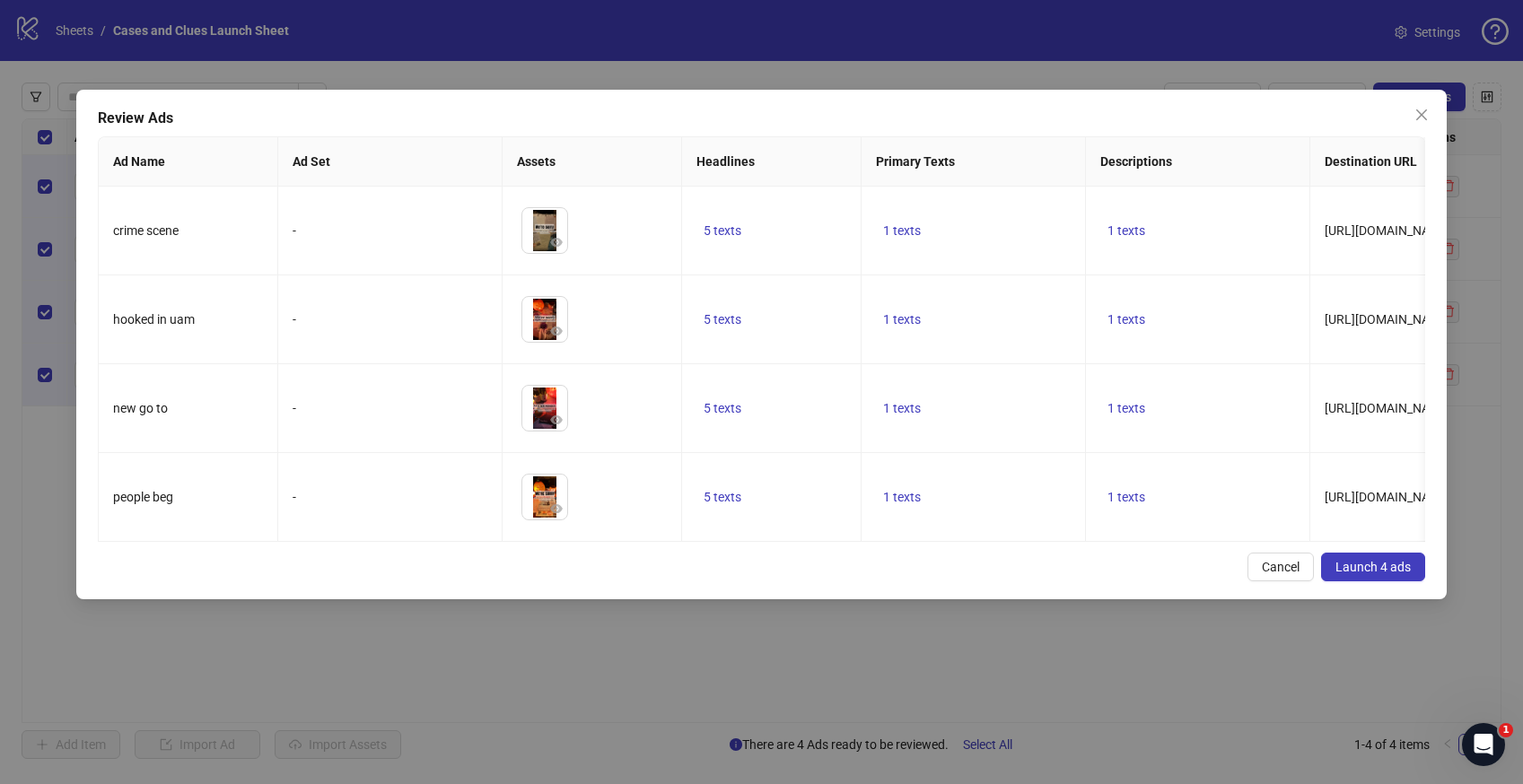
click at [1381, 566] on span "Launch 4 ads" at bounding box center [1373, 566] width 76 height 14
